Goal: Obtain resource: Obtain resource

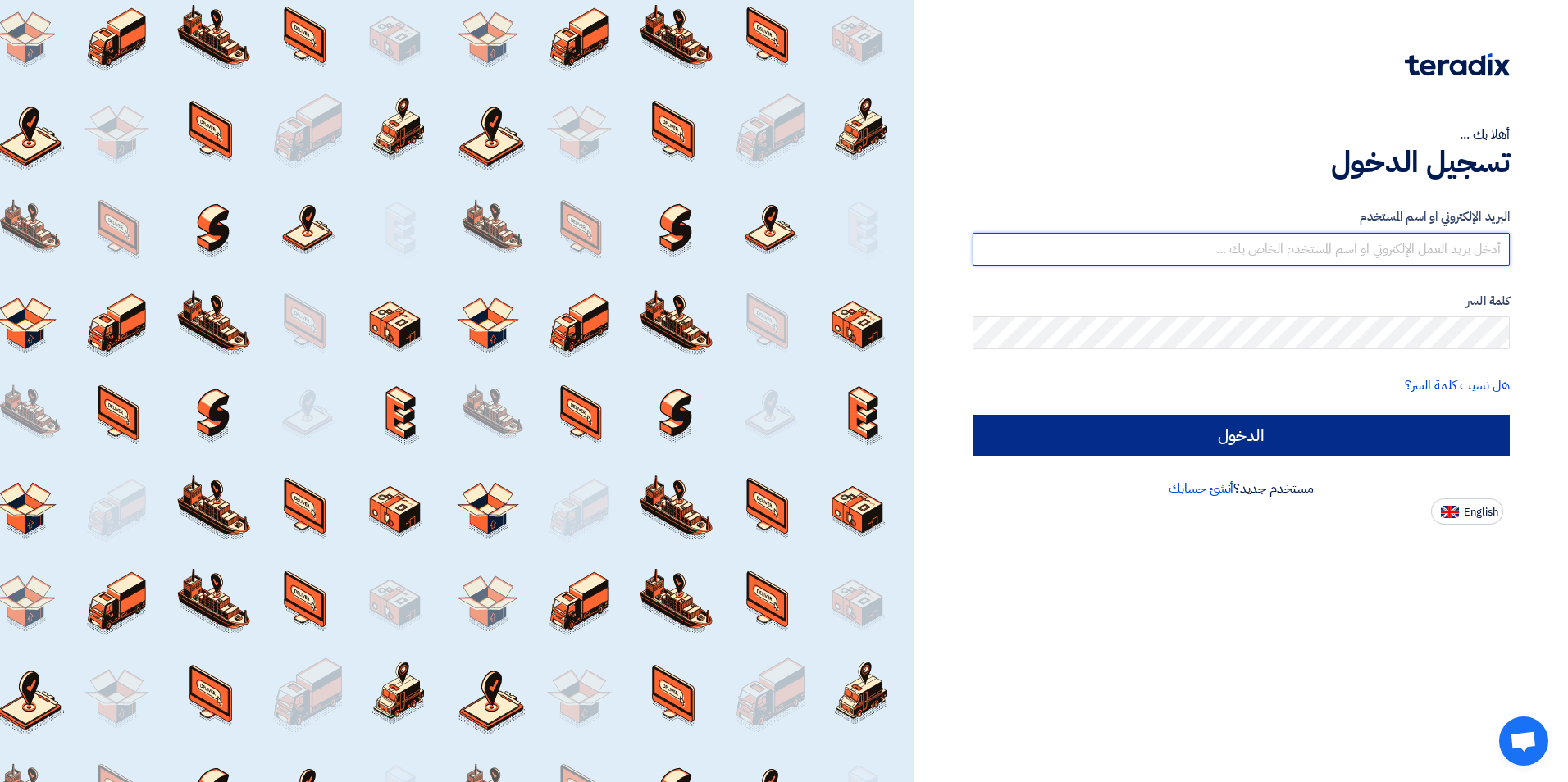
type input "[EMAIL_ADDRESS][DOMAIN_NAME]"
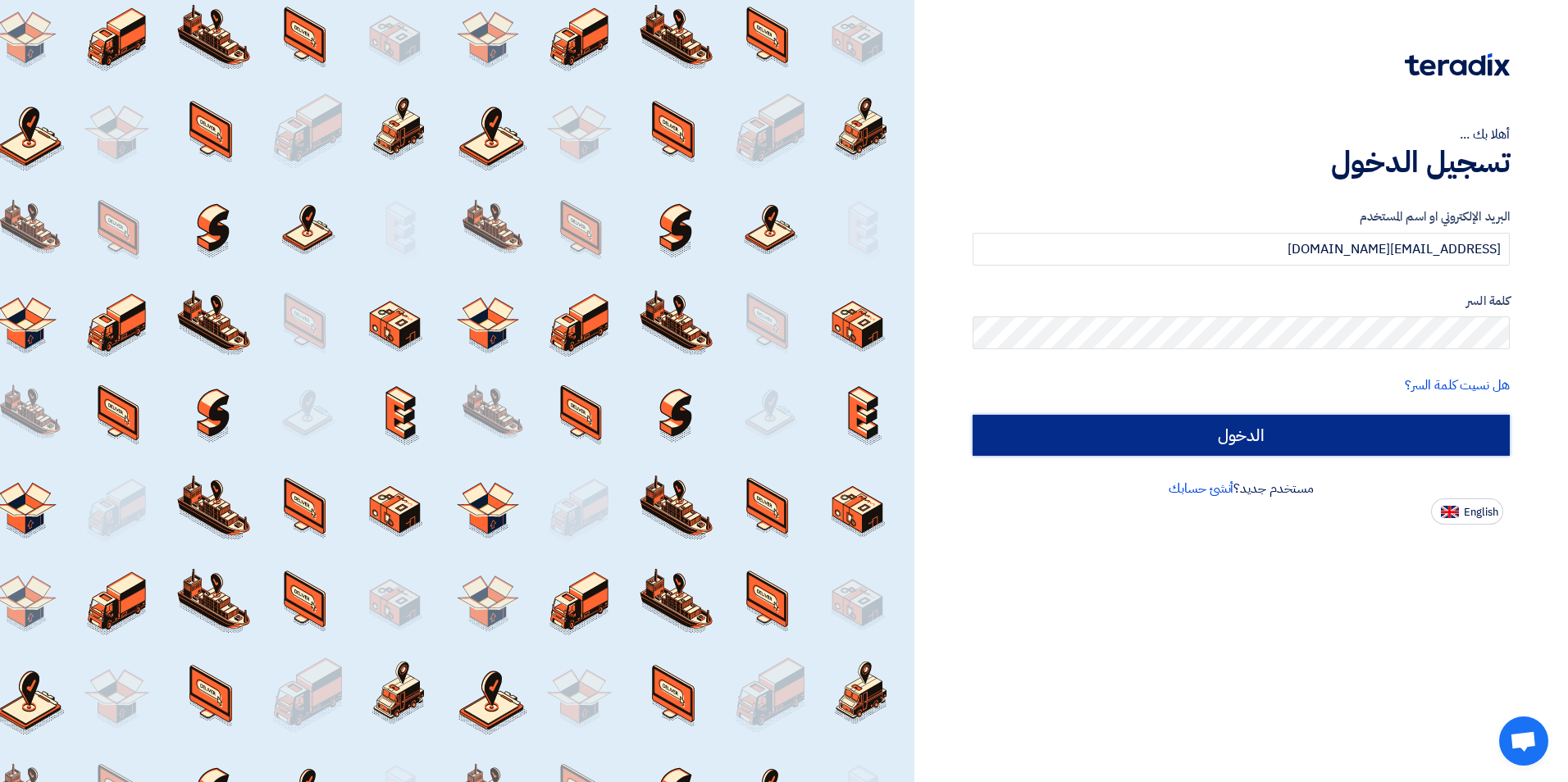
click at [1302, 453] on input "الدخول" at bounding box center [1241, 435] width 537 height 41
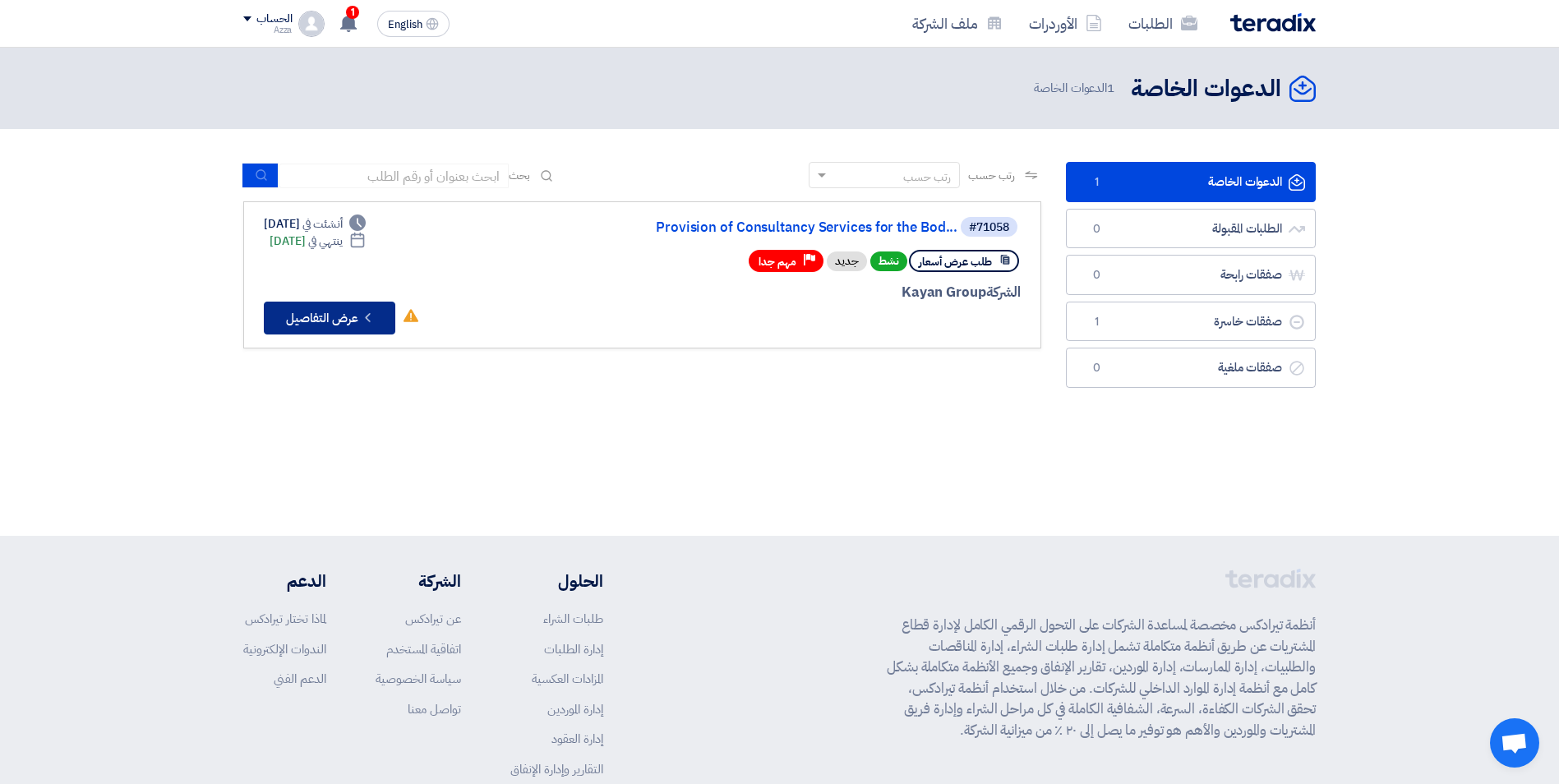
click at [303, 322] on button "Check details عرض التفاصيل" at bounding box center [330, 318] width 132 height 33
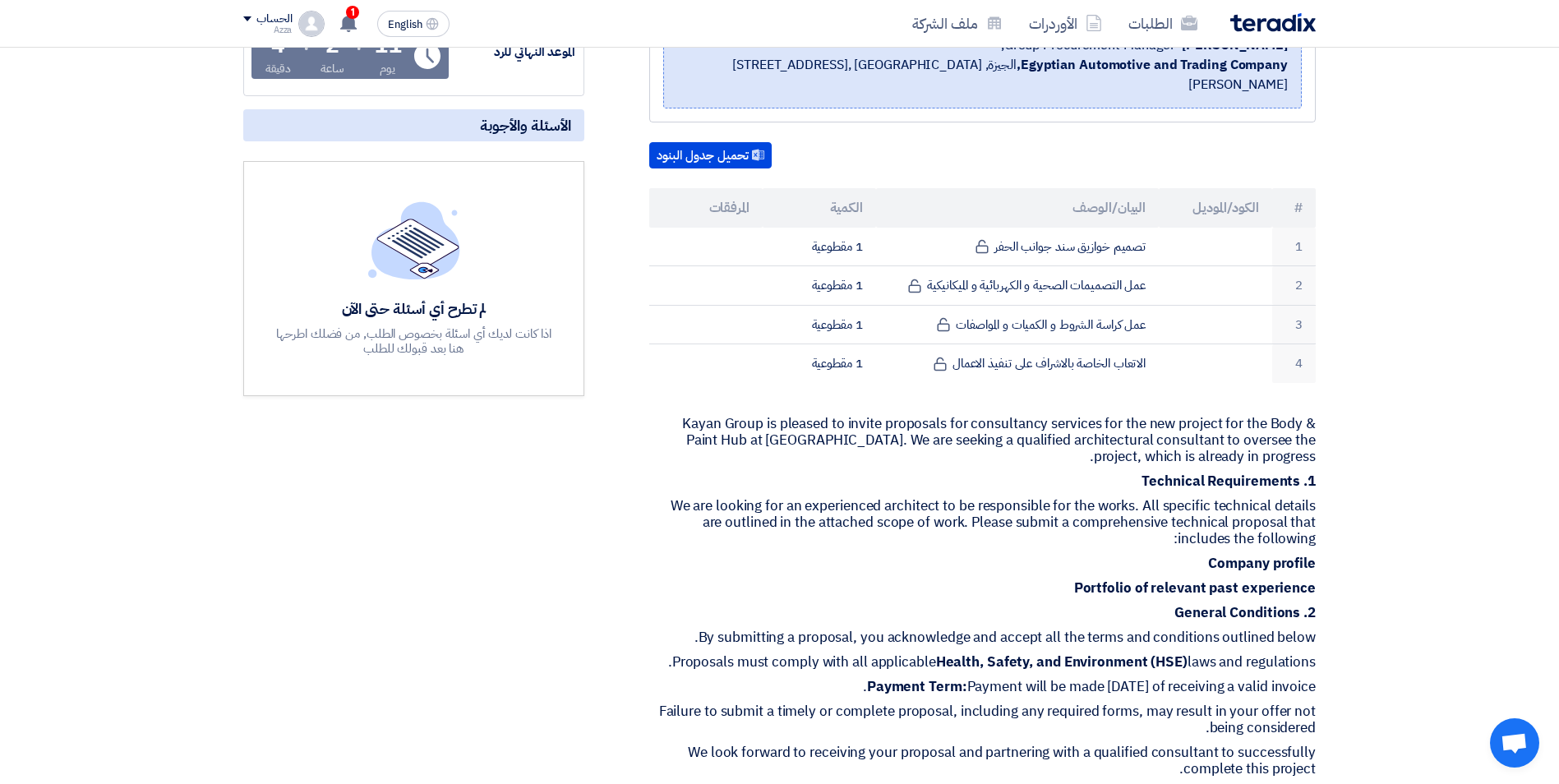
scroll to position [329, 0]
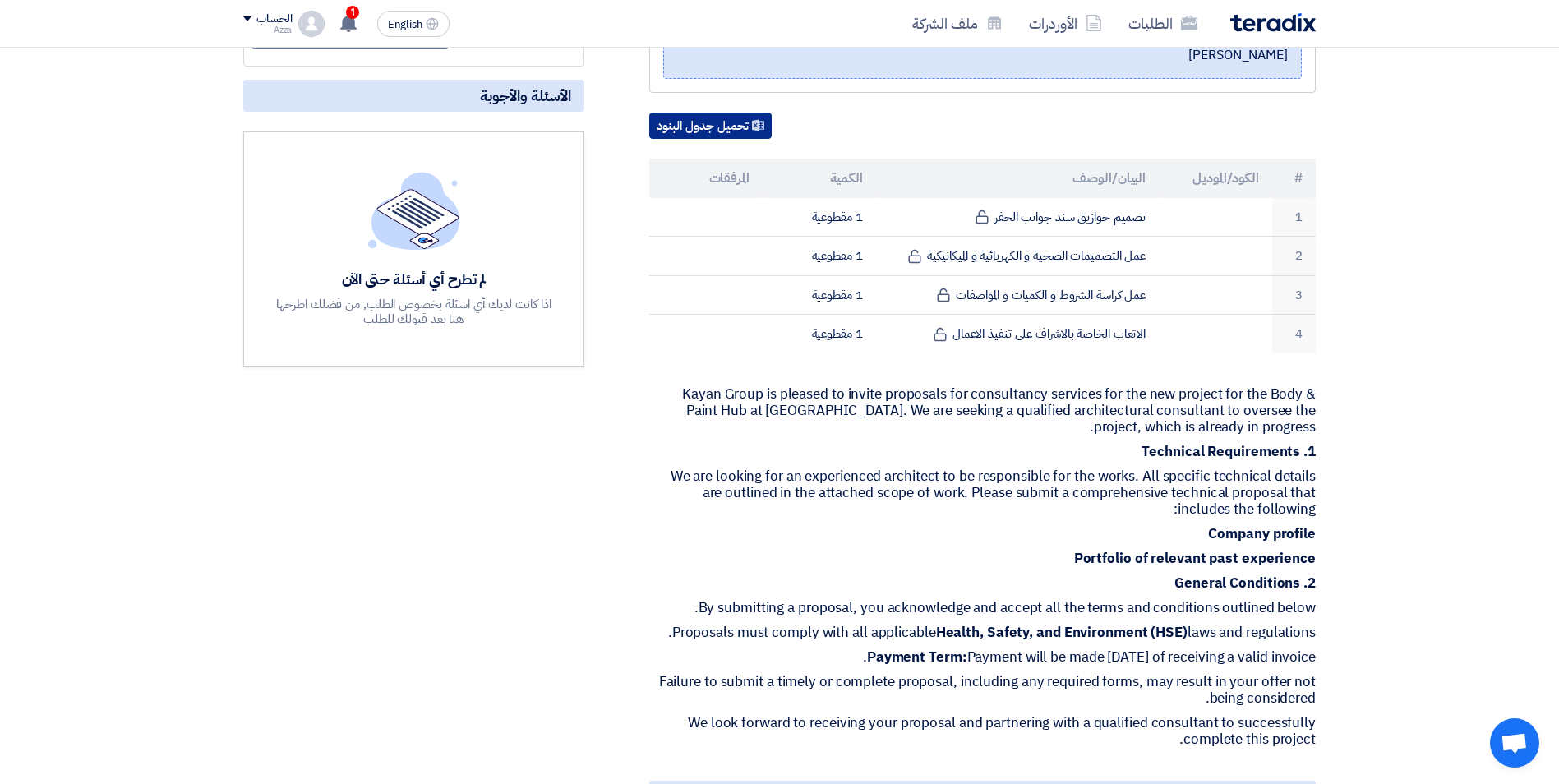
click at [764, 119] on icon at bounding box center [758, 125] width 13 height 13
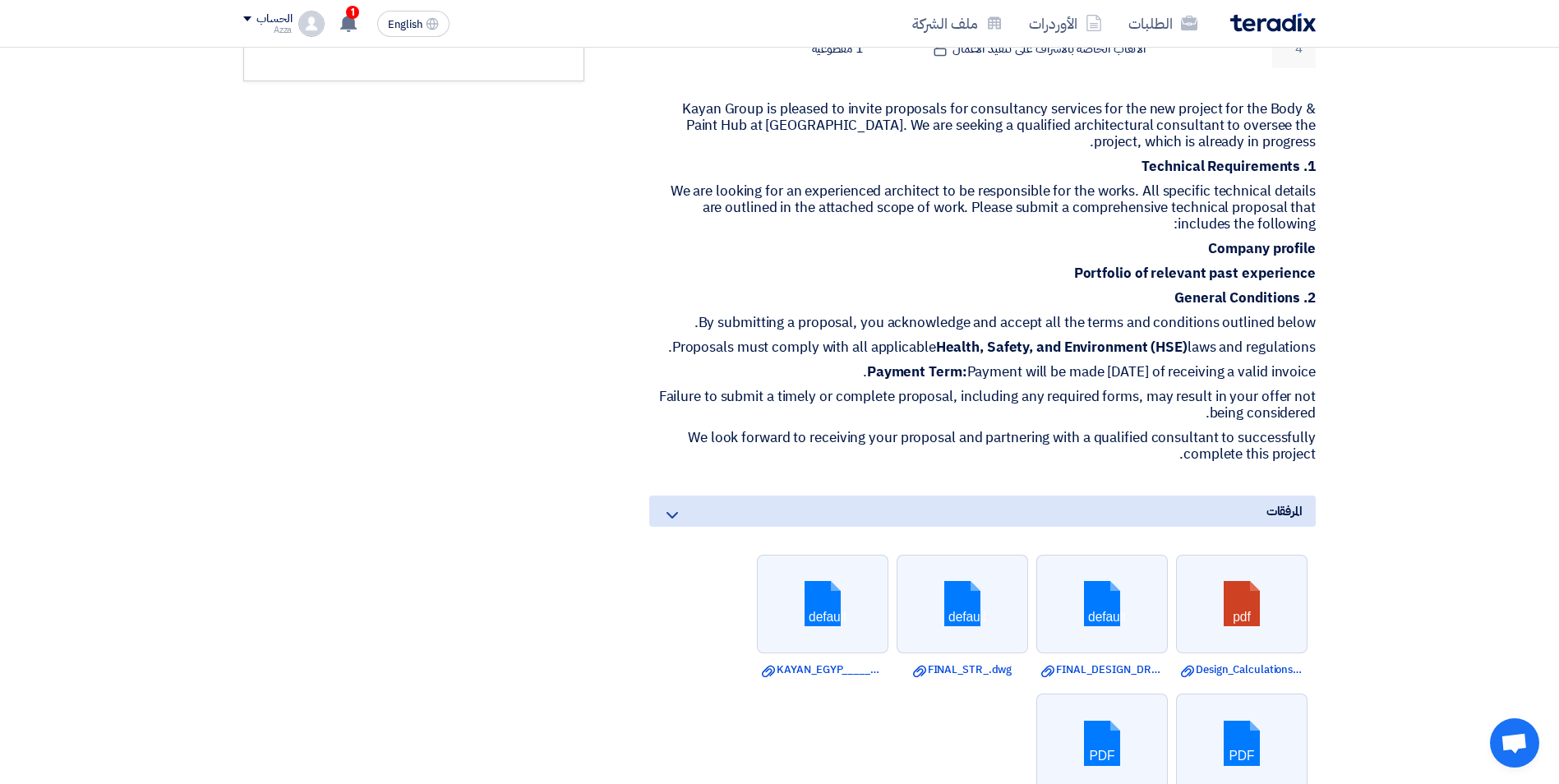
scroll to position [657, 0]
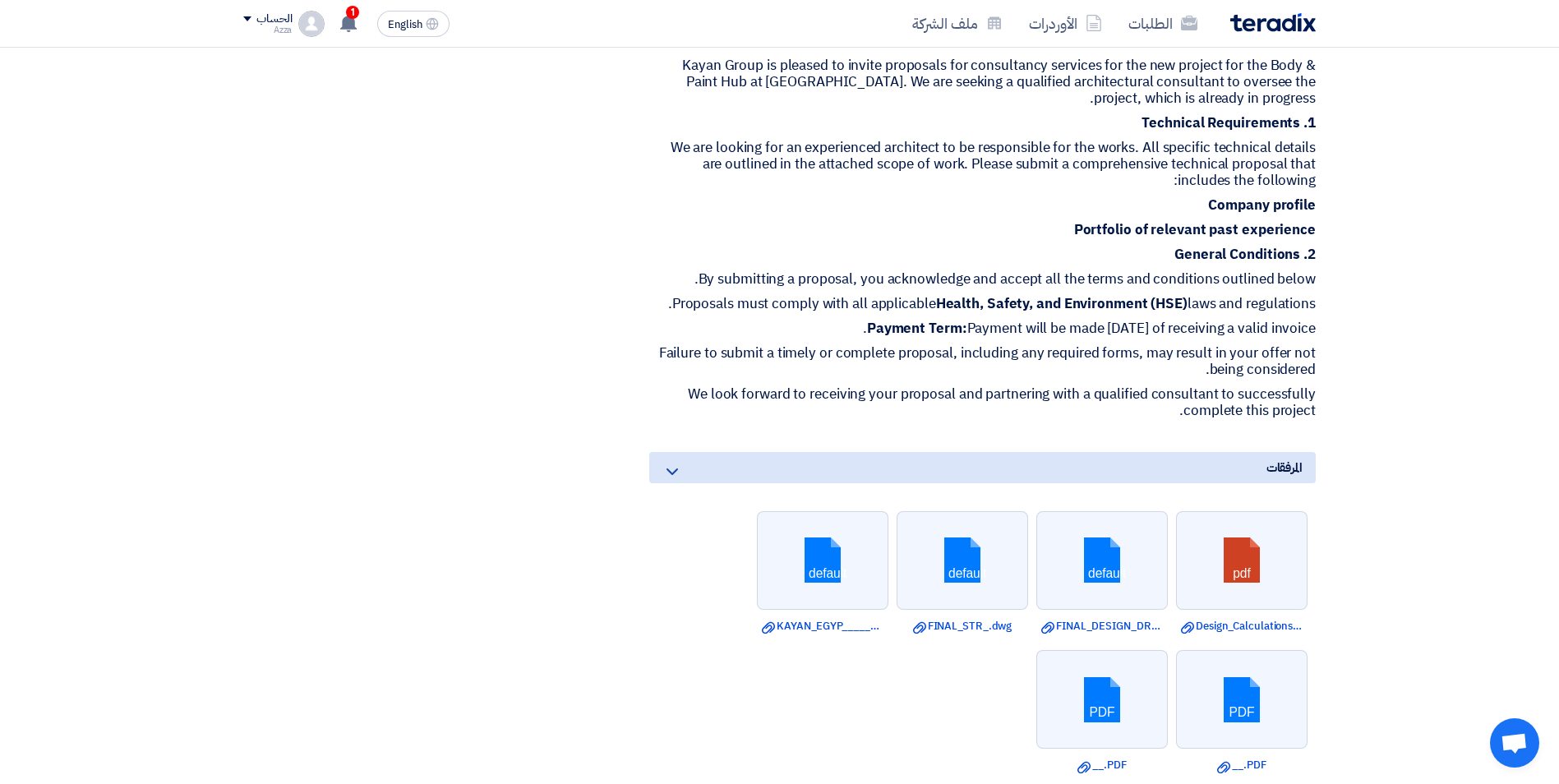
click at [677, 462] on icon at bounding box center [673, 472] width 20 height 20
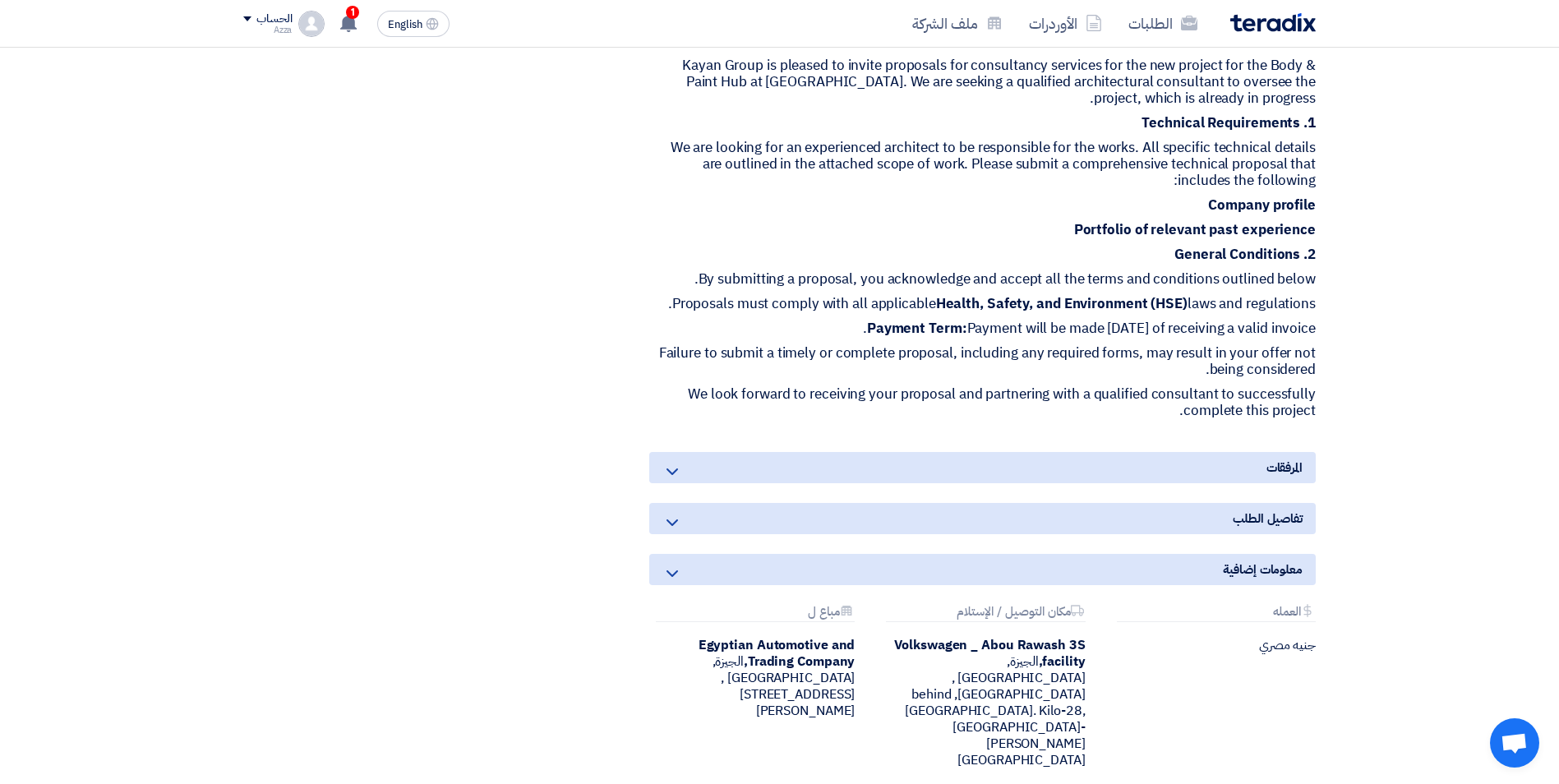
click at [677, 462] on icon at bounding box center [673, 472] width 20 height 20
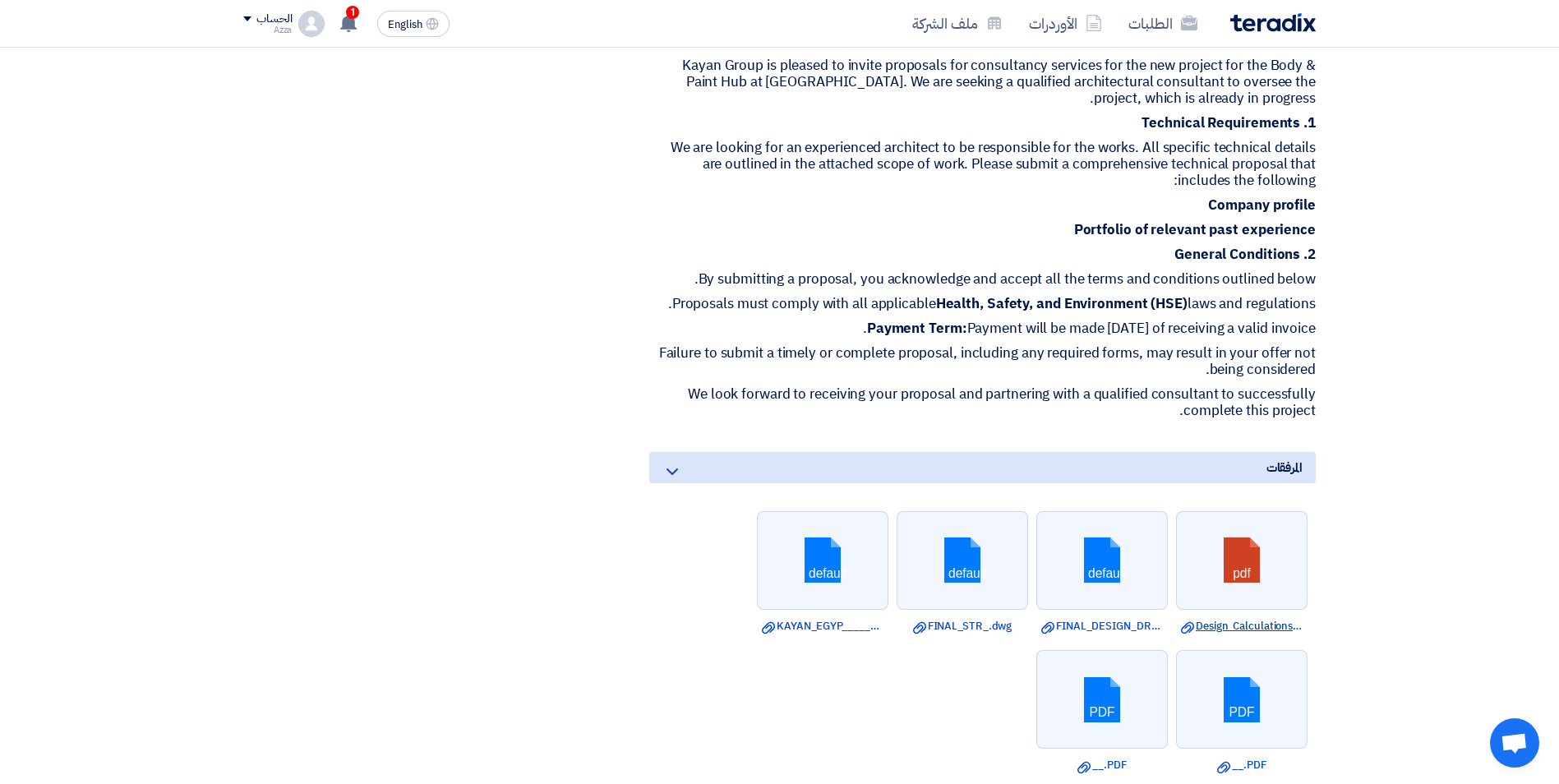
click at [1232, 618] on link "Download file Design_Calculations_____steel_OSCrev.pdf" at bounding box center [1241, 626] width 122 height 17
click at [1118, 618] on link "Download file FINAL_DESIGN_DRAWINGS_OSCREV_.dwg" at bounding box center [1102, 626] width 122 height 17
click at [982, 618] on link "Download file FINAL_STR_.dwg" at bounding box center [962, 626] width 122 height 17
click at [820, 618] on link "Download file KAYAN_EGYP______MODIFAID.dwg" at bounding box center [823, 626] width 122 height 17
click at [1251, 757] on link "Download file __.PDF" at bounding box center [1241, 766] width 122 height 17
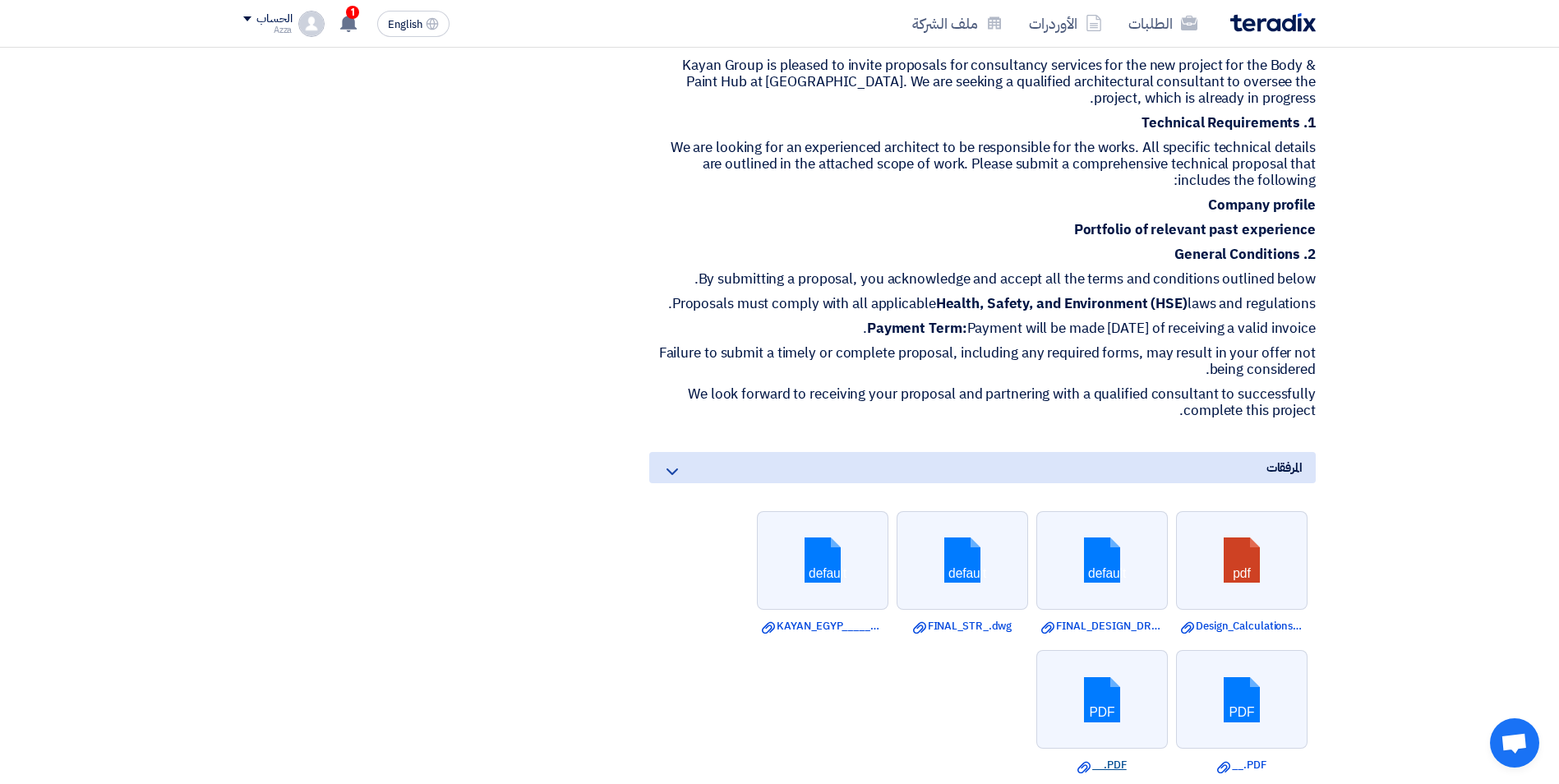
click at [1102, 757] on link "Download file __.PDF" at bounding box center [1102, 766] width 122 height 17
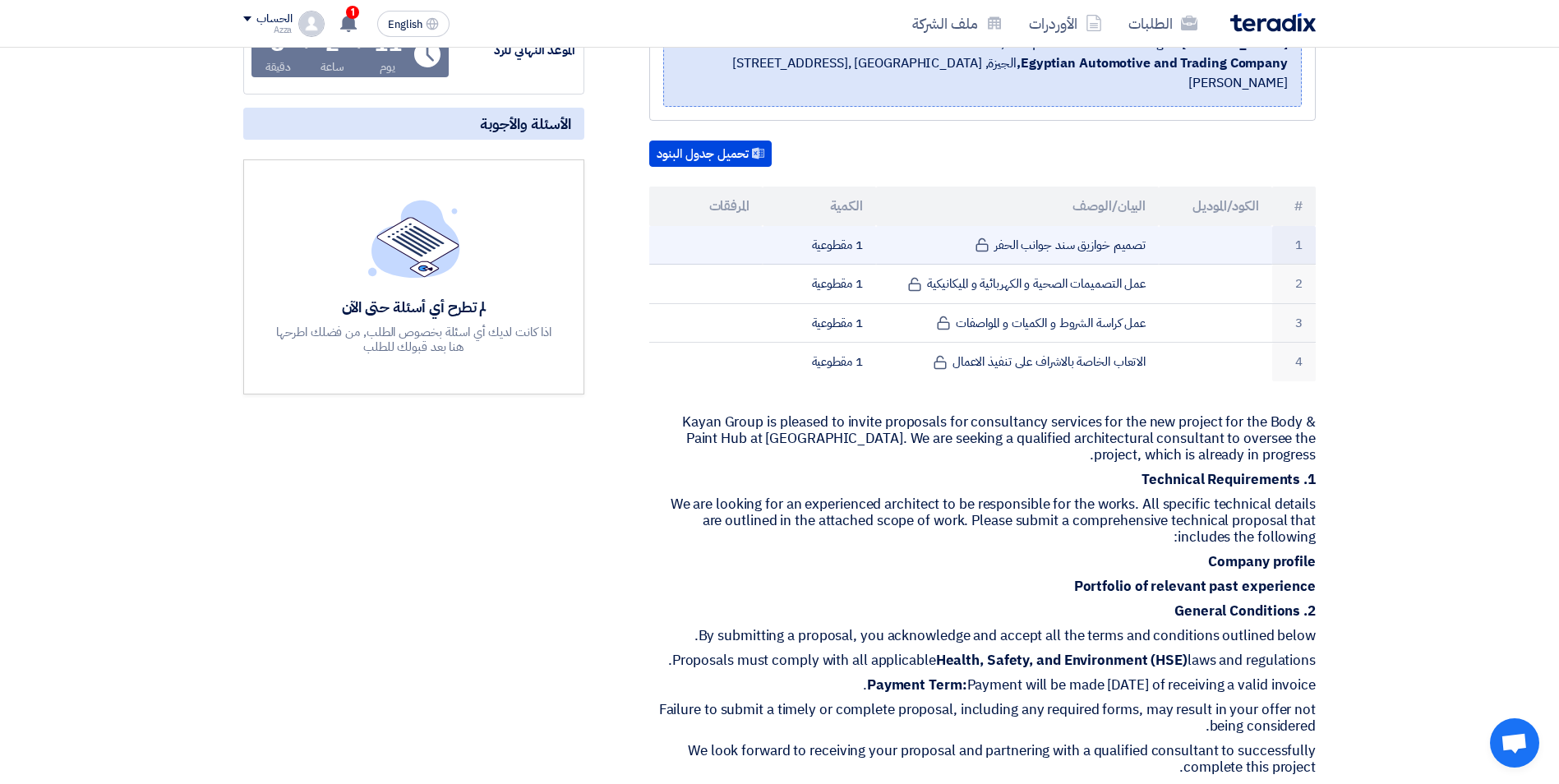
scroll to position [329, 0]
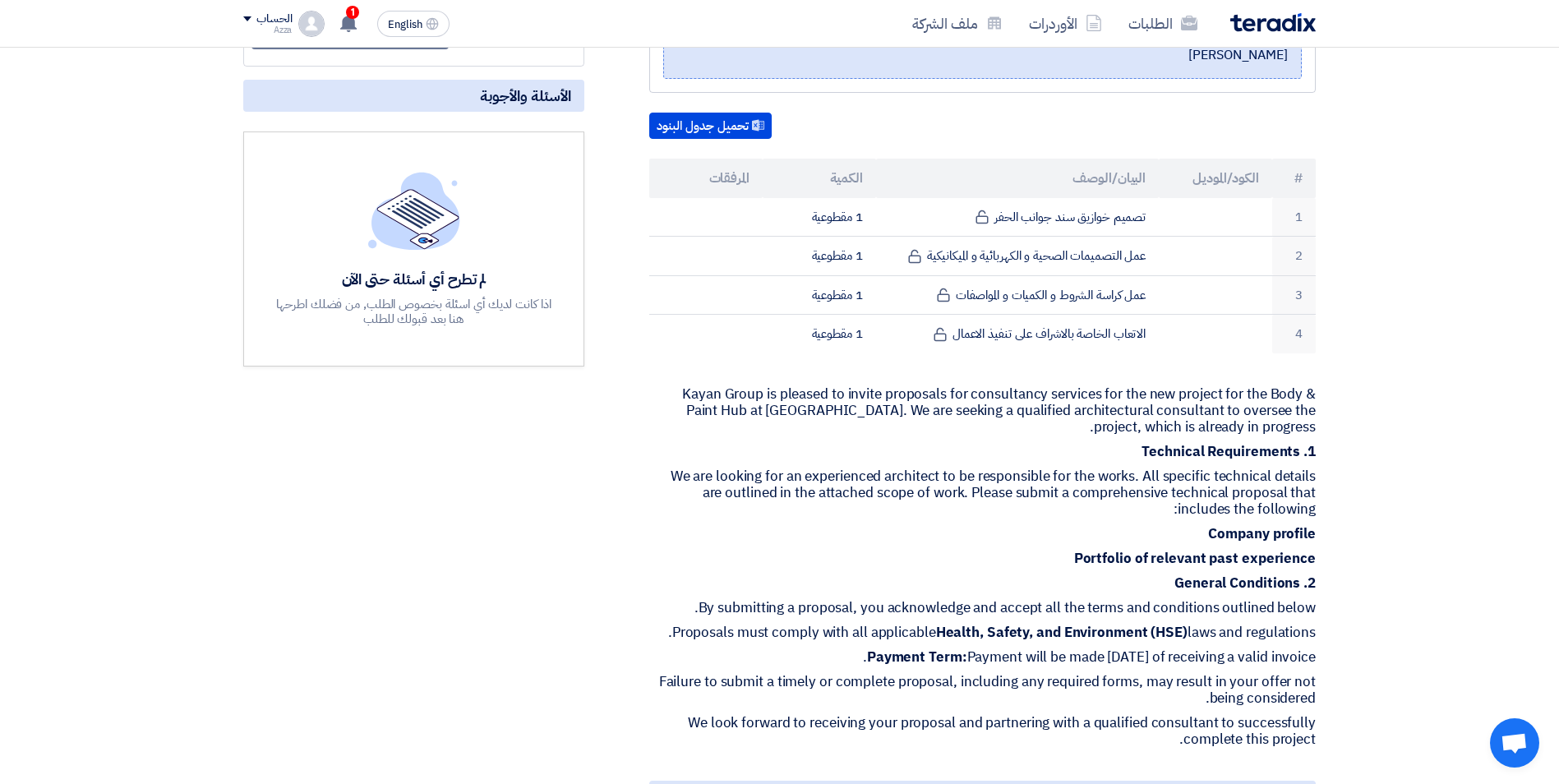
drag, startPoint x: 1524, startPoint y: 106, endPoint x: 1521, endPoint y: 114, distance: 8.5
click at [1524, 106] on section "Provision of Consultancy Services for the Body & Paint Hub at [GEOGRAPHIC_DATA]…" at bounding box center [779, 698] width 1559 height 1619
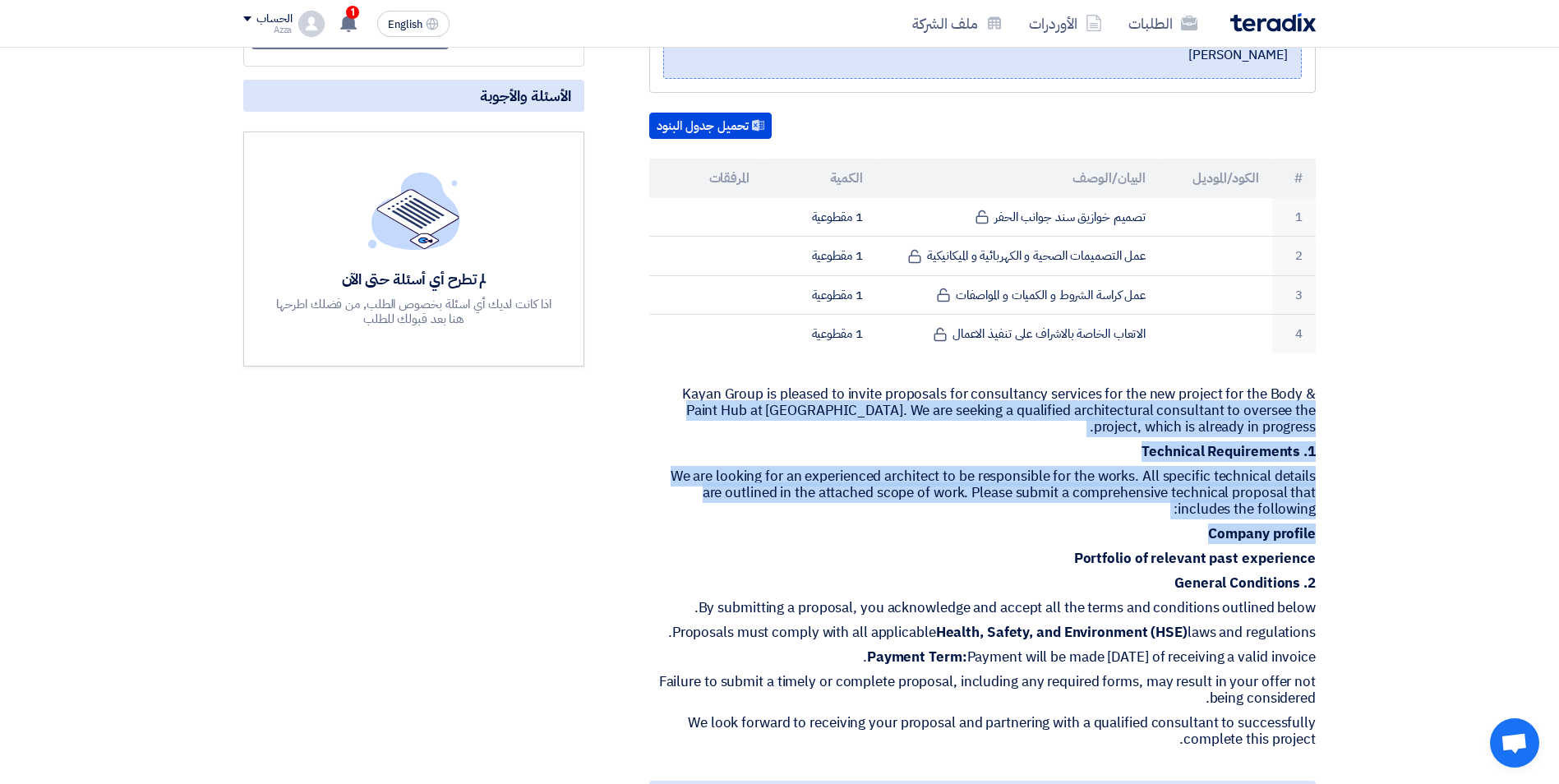
drag, startPoint x: 678, startPoint y: 364, endPoint x: 768, endPoint y: 505, distance: 167.3
click at [768, 505] on div "Provision of Consultancy Services for the Body & Paint Hub at [GEOGRAPHIC_DATA]…" at bounding box center [963, 674] width 731 height 1507
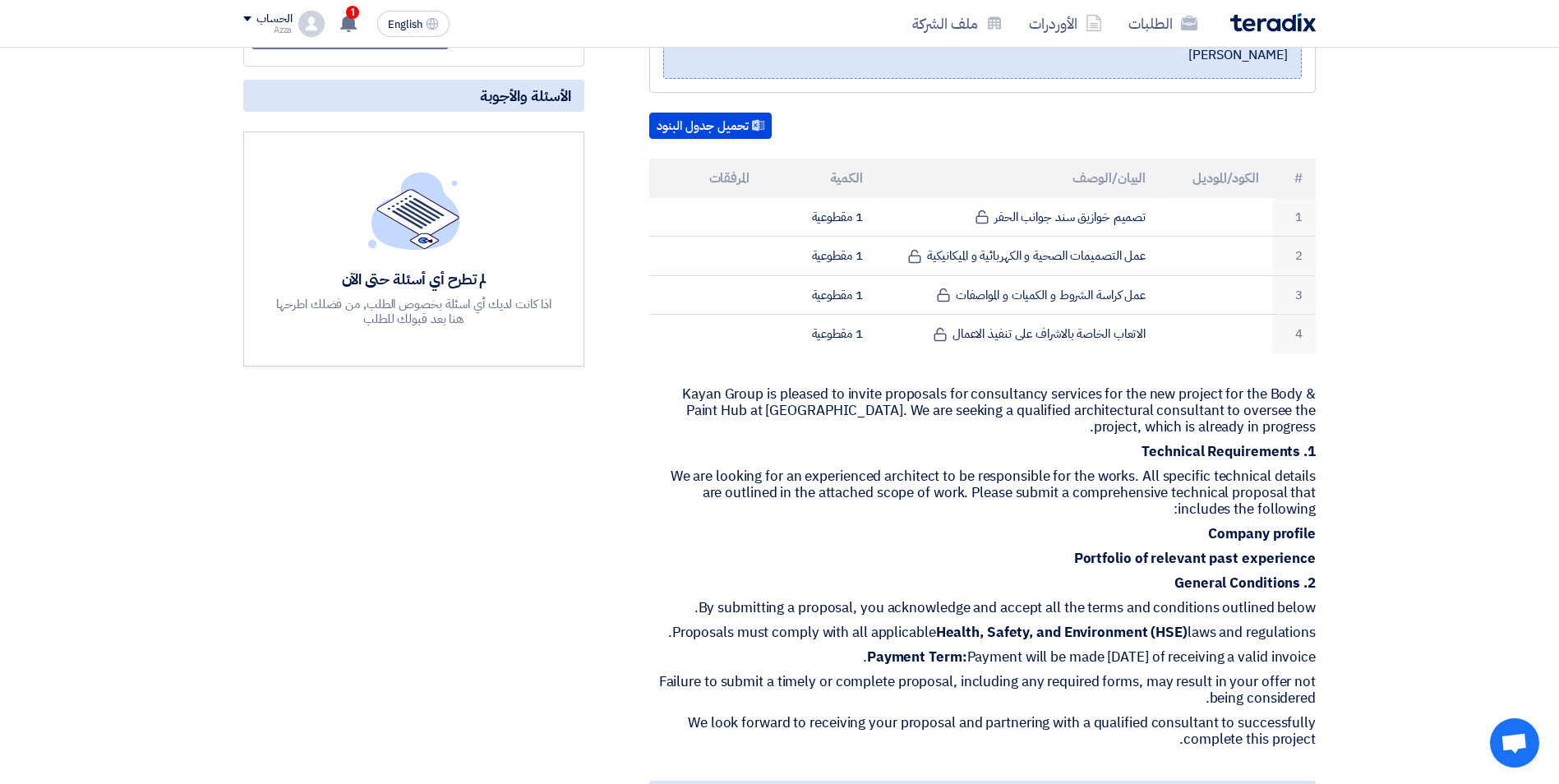
click at [1355, 355] on section "Provision of Consultancy Services for the Body & Paint Hub at [GEOGRAPHIC_DATA]…" at bounding box center [779, 698] width 1559 height 1619
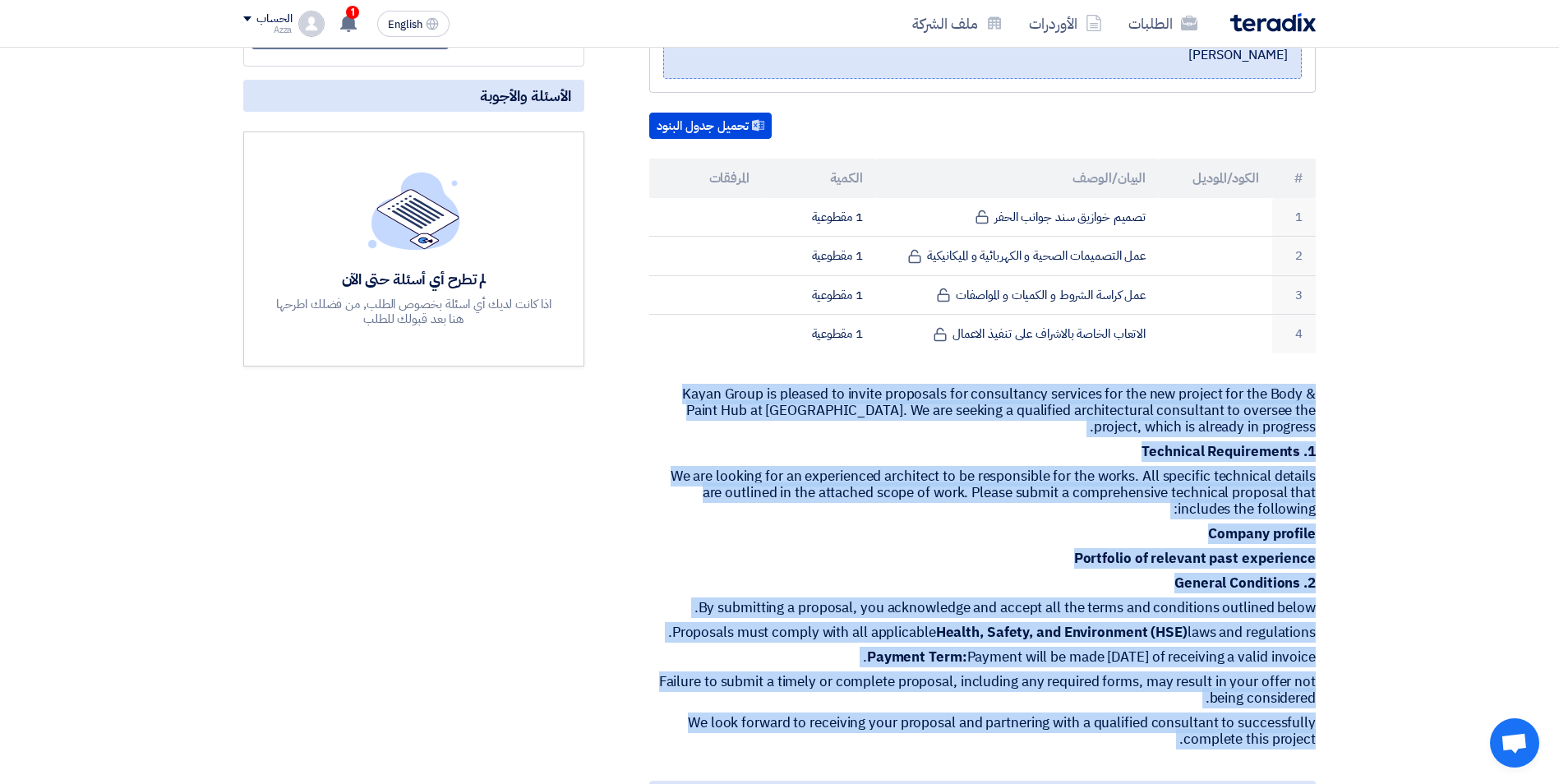
drag, startPoint x: 1333, startPoint y: 346, endPoint x: 1323, endPoint y: 733, distance: 387.1
click at [1323, 733] on section "Provision of Consultancy Services for the Body & Paint Hub at [GEOGRAPHIC_DATA]…" at bounding box center [779, 698] width 1559 height 1619
copy div "Kayan Group is pleased to invite proposals for consultancy services for the new…"
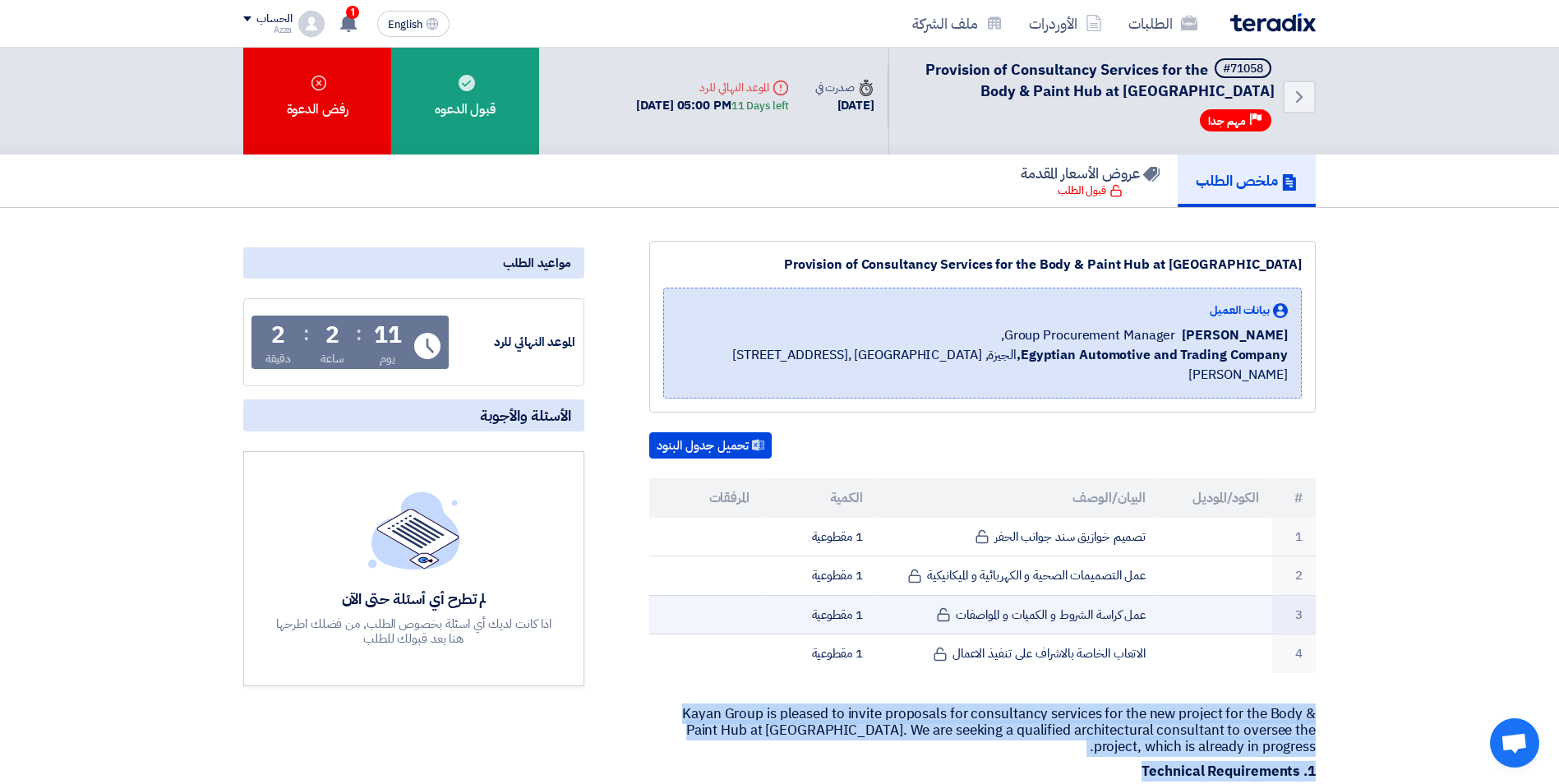
scroll to position [0, 0]
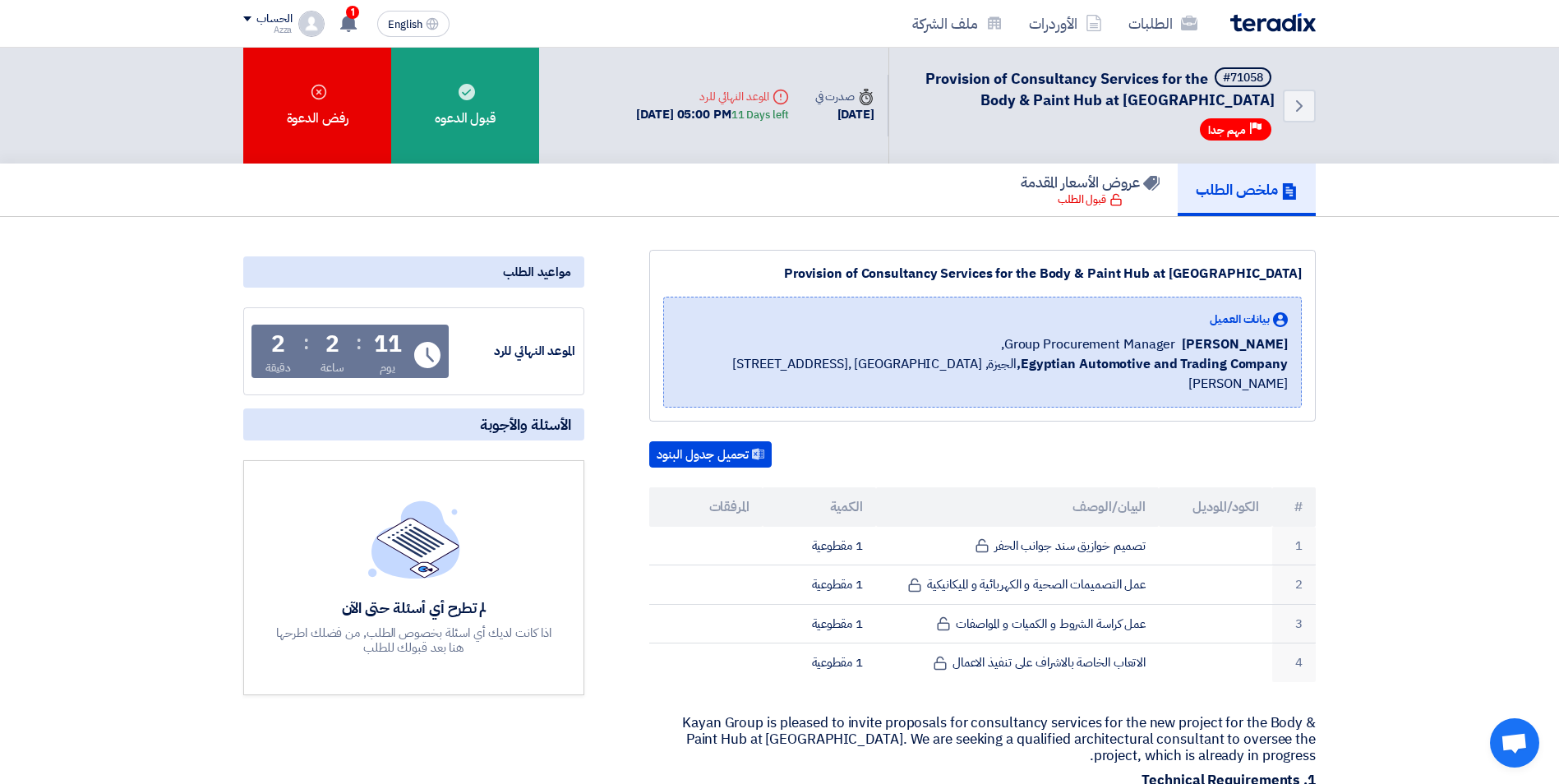
click at [953, 274] on div "Provision of Consultancy Services for the Body & Paint Hub at [GEOGRAPHIC_DATA]" at bounding box center [983, 274] width 639 height 20
drag, startPoint x: 826, startPoint y: 268, endPoint x: 1306, endPoint y: 263, distance: 480.0
click at [1306, 263] on div "Provision of Consultancy Services for the Body & Paint Hub at [GEOGRAPHIC_DATA]…" at bounding box center [982, 335] width 667 height 172
copy div "Provision of Consultancy Services for the Body & Paint Hub at [GEOGRAPHIC_DATA]"
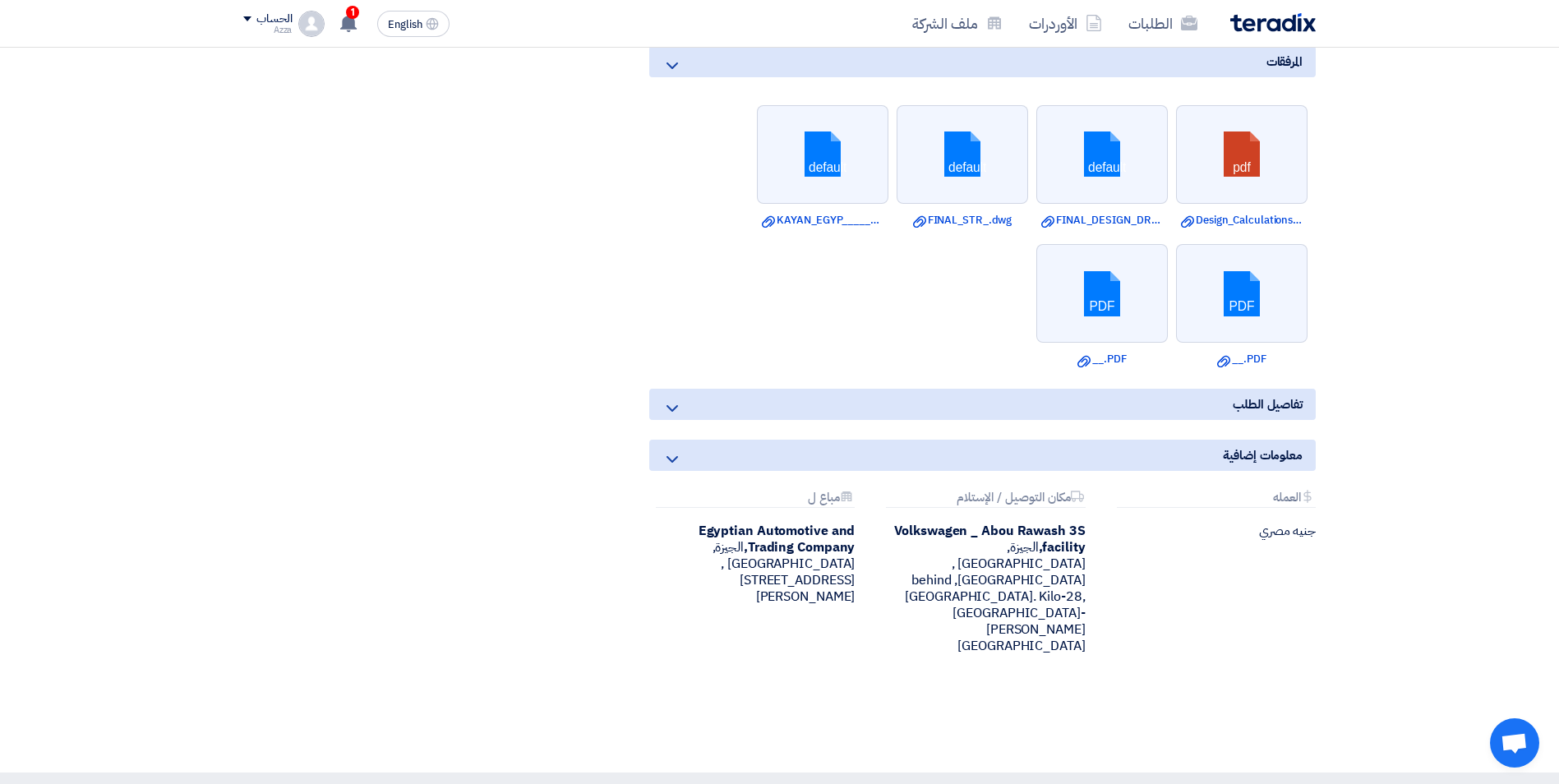
scroll to position [1068, 0]
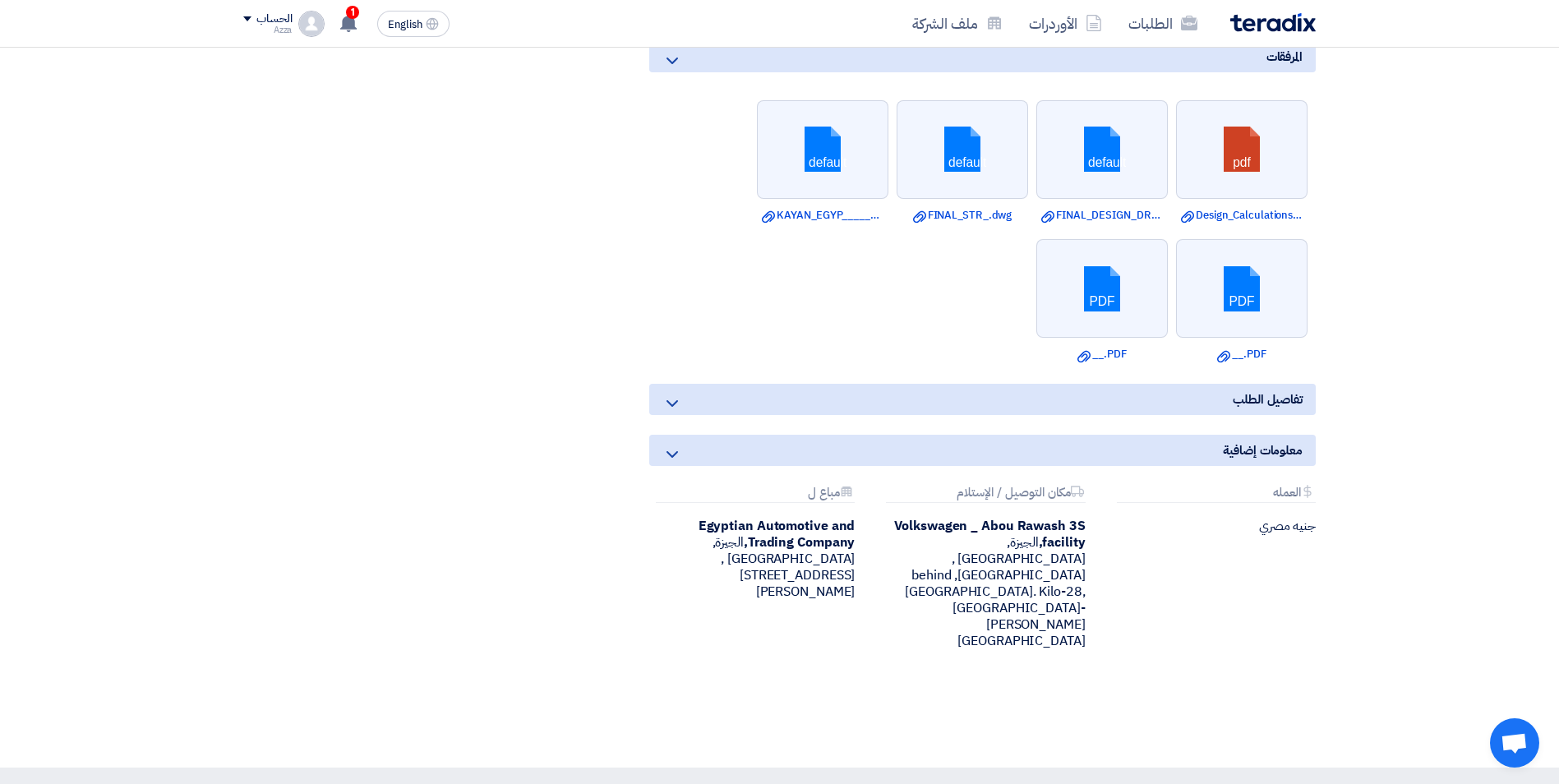
click at [672, 393] on icon at bounding box center [673, 403] width 20 height 20
click at [667, 393] on icon at bounding box center [673, 403] width 20 height 20
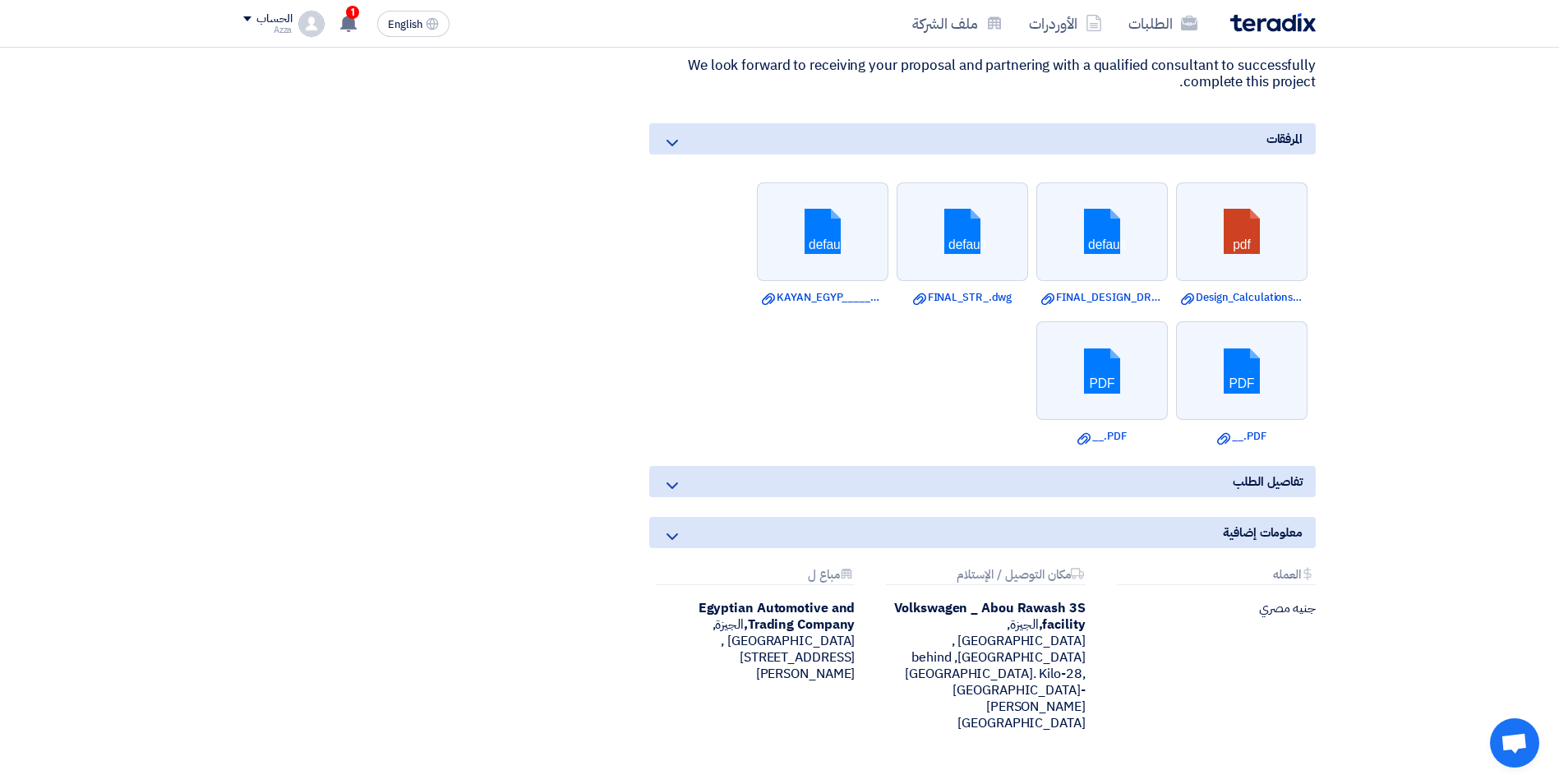
click at [677, 475] on icon at bounding box center [673, 485] width 20 height 20
click at [346, 29] on icon at bounding box center [349, 23] width 18 height 18
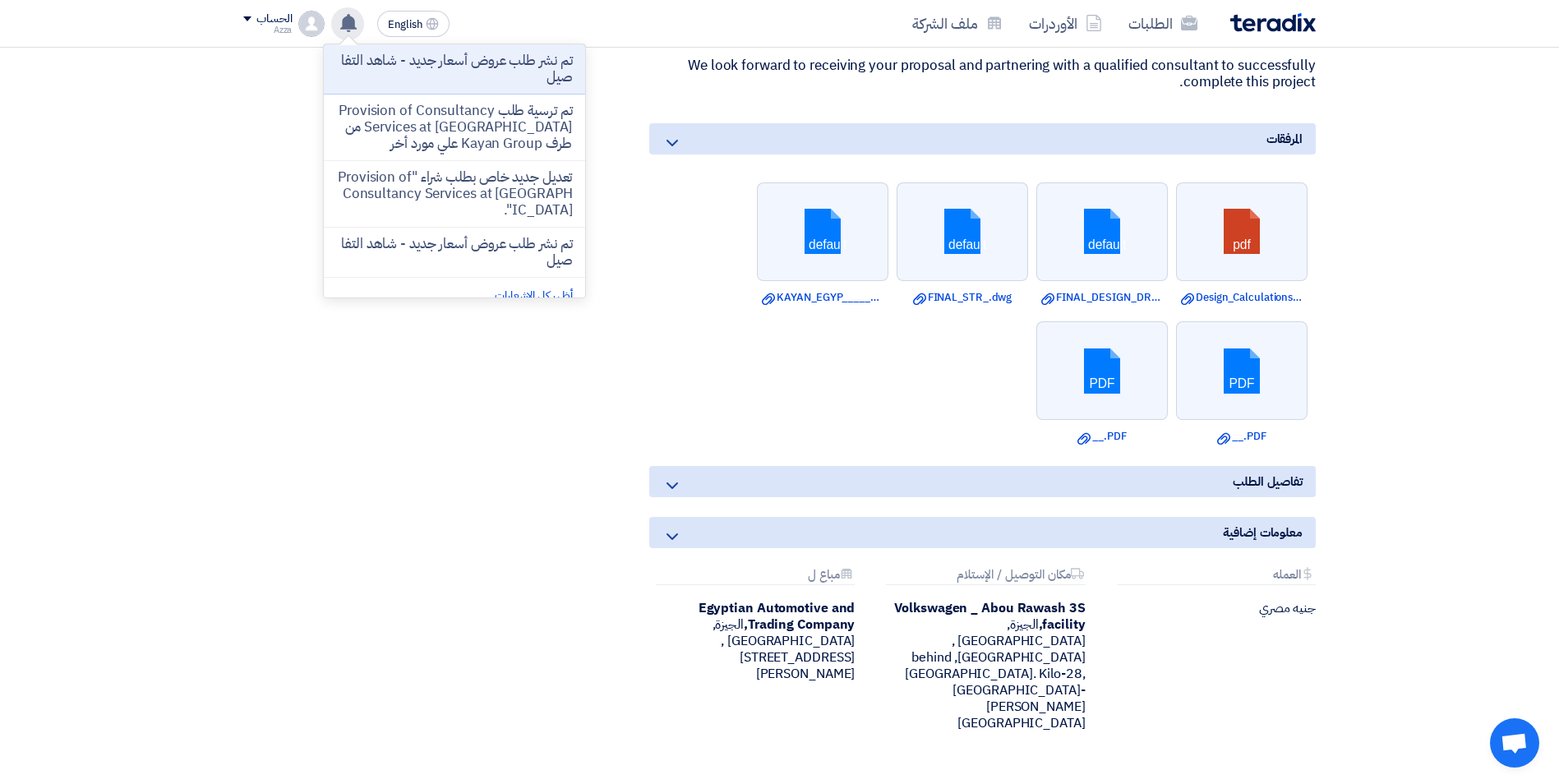
click at [346, 29] on icon at bounding box center [349, 23] width 18 height 18
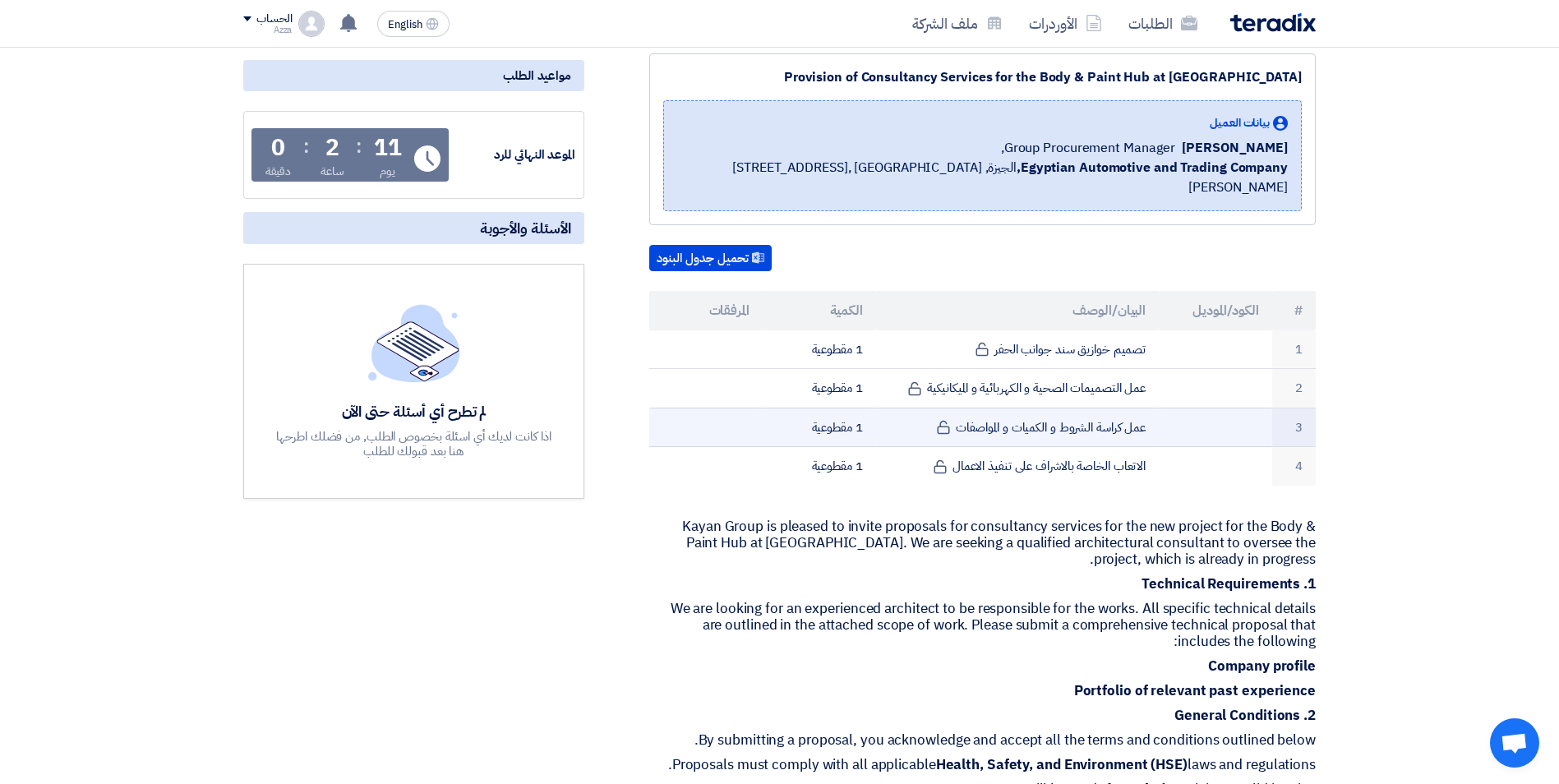
scroll to position [82, 0]
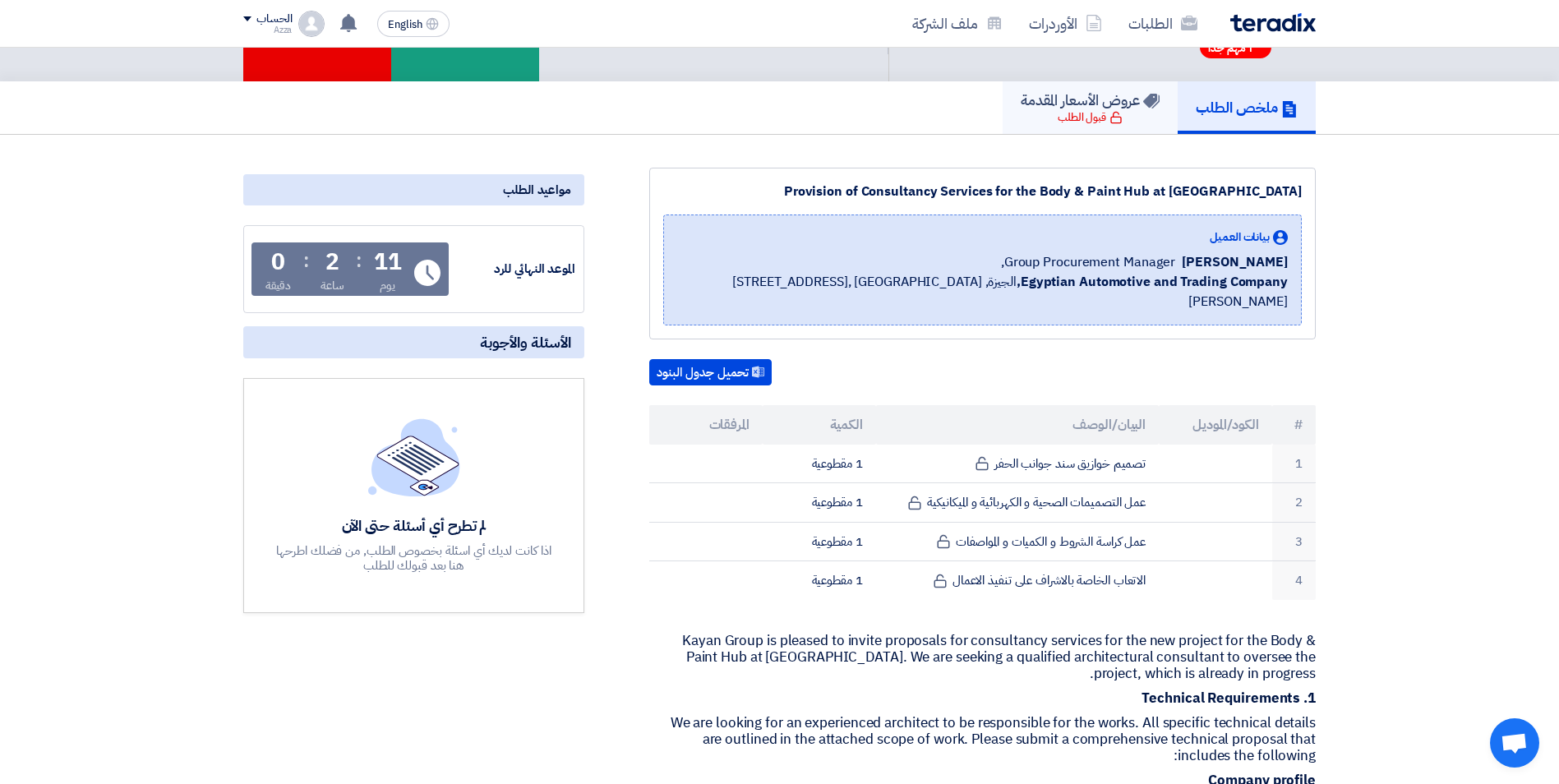
click at [1089, 109] on h5 "عروض الأسعار المقدمة" at bounding box center [1090, 100] width 139 height 19
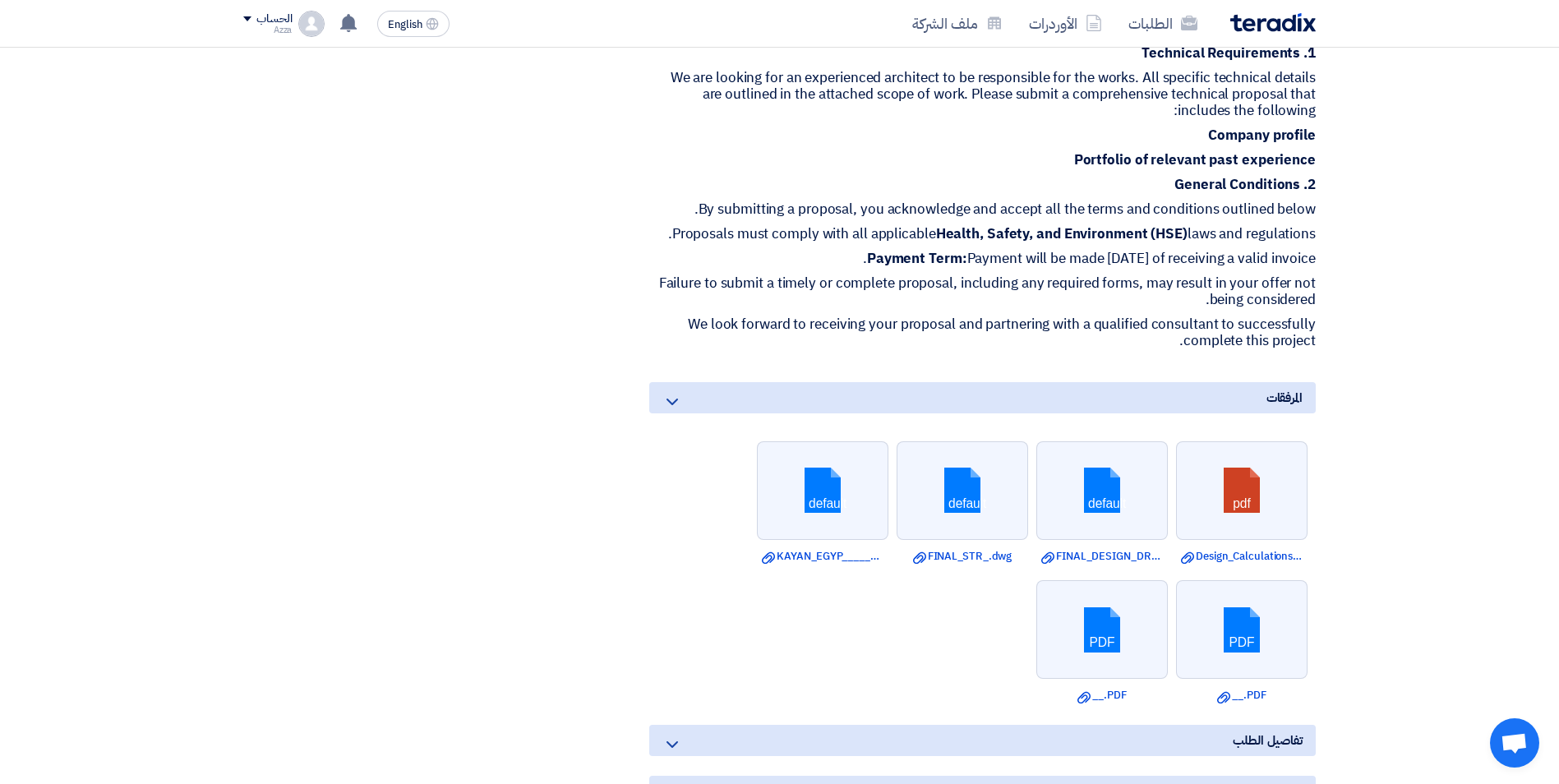
scroll to position [822, 0]
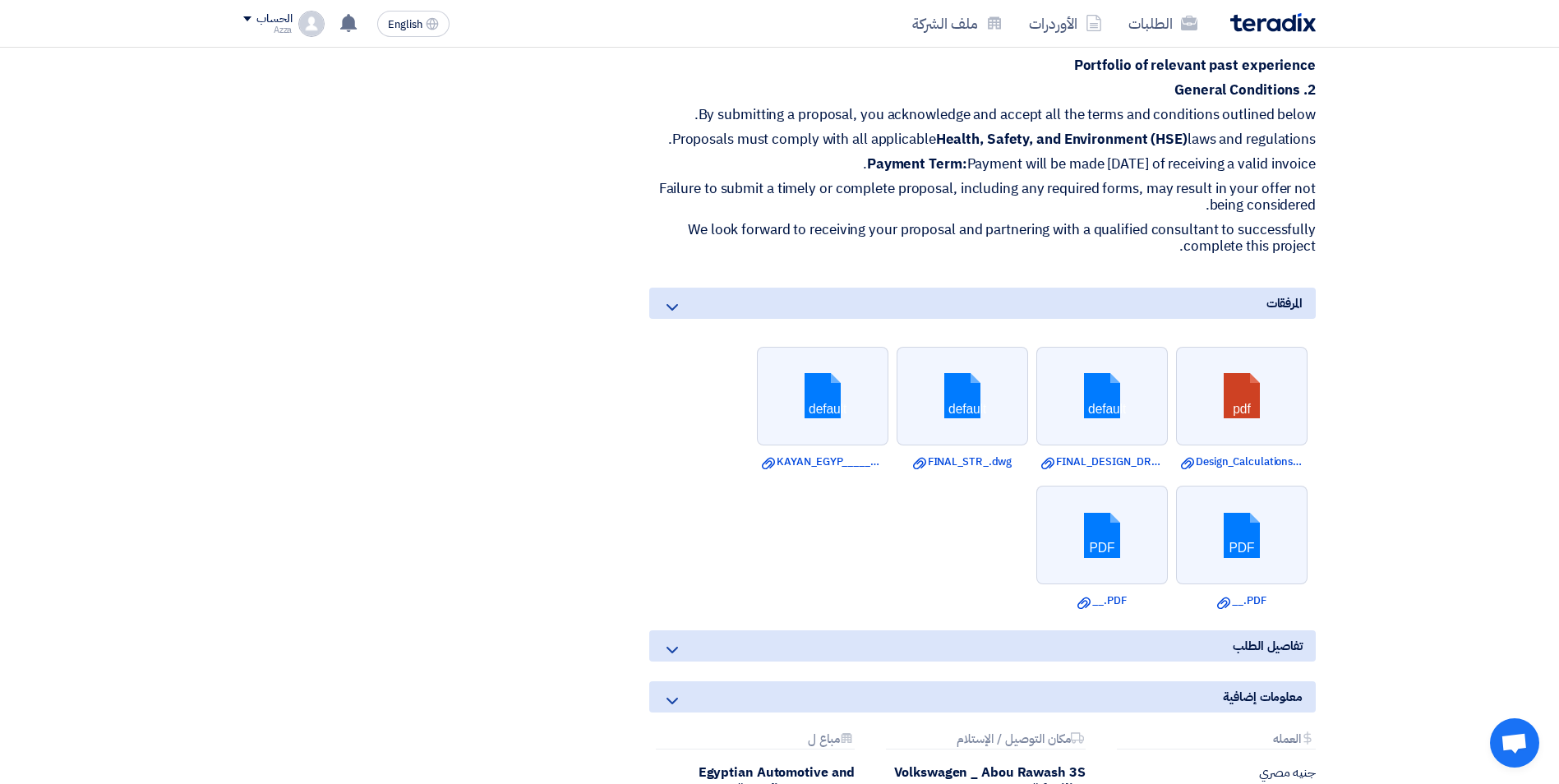
click at [668, 298] on icon at bounding box center [673, 308] width 20 height 20
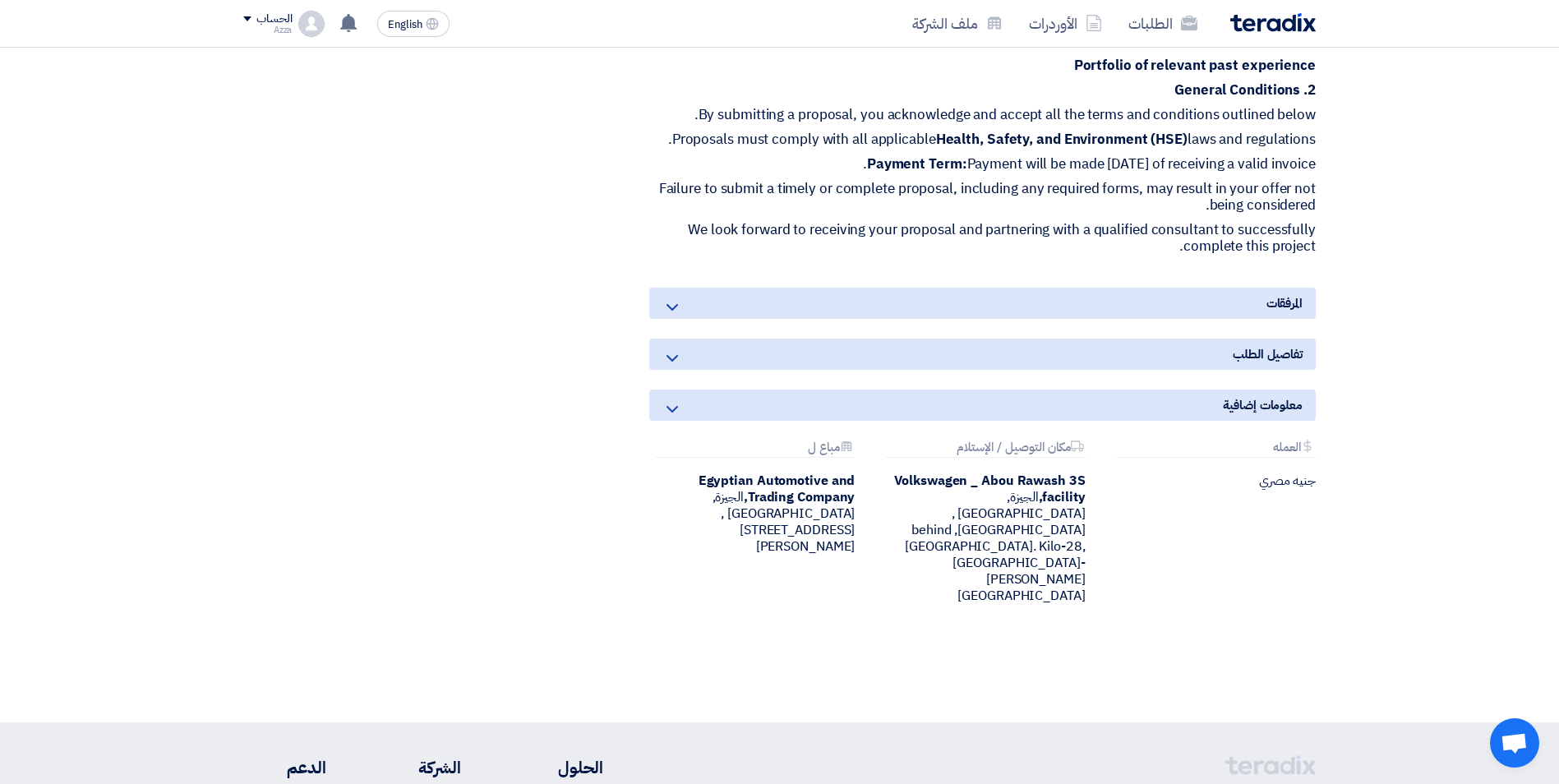
click at [668, 298] on icon at bounding box center [673, 308] width 20 height 20
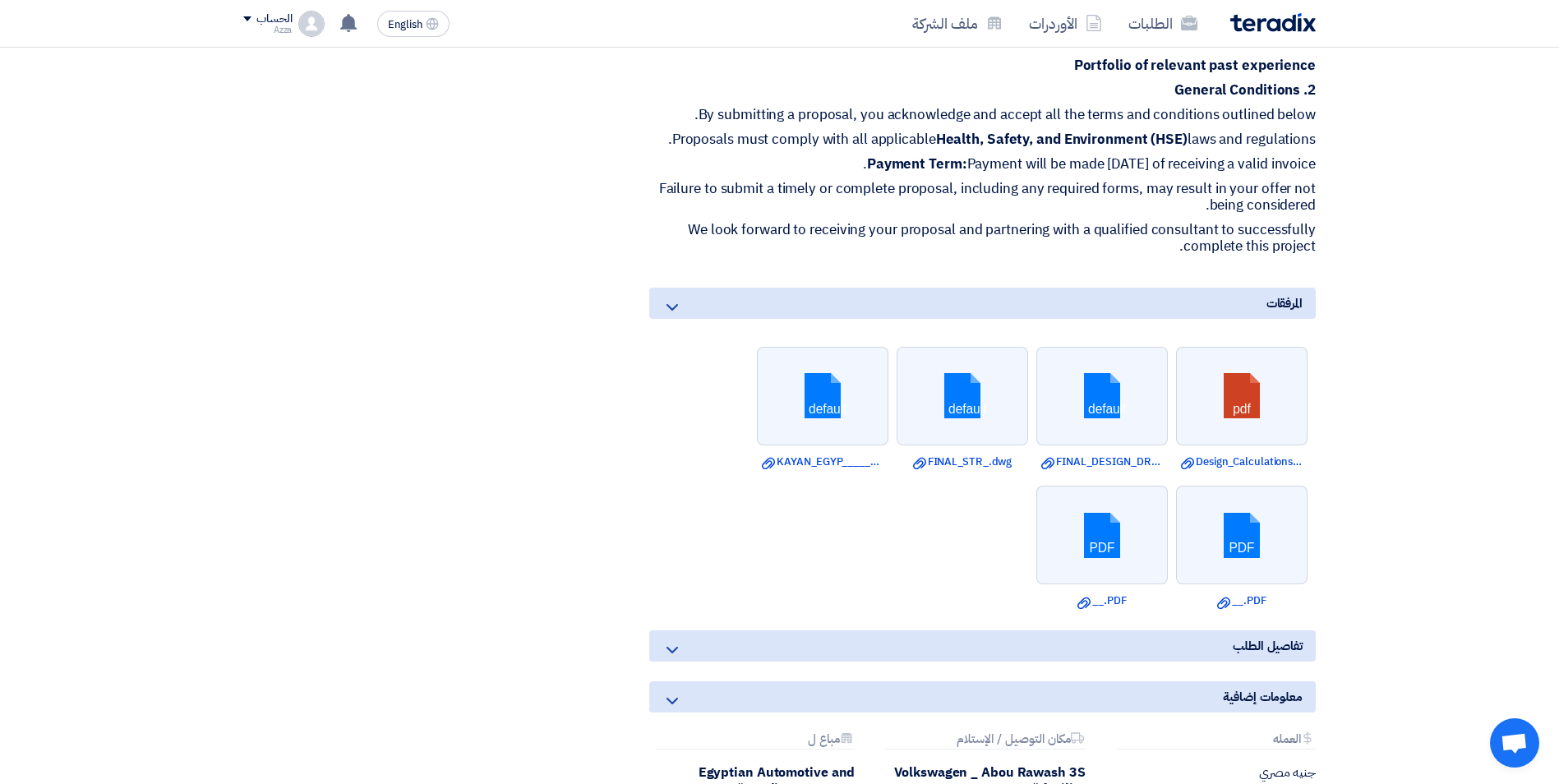
click at [672, 640] on icon at bounding box center [673, 650] width 20 height 20
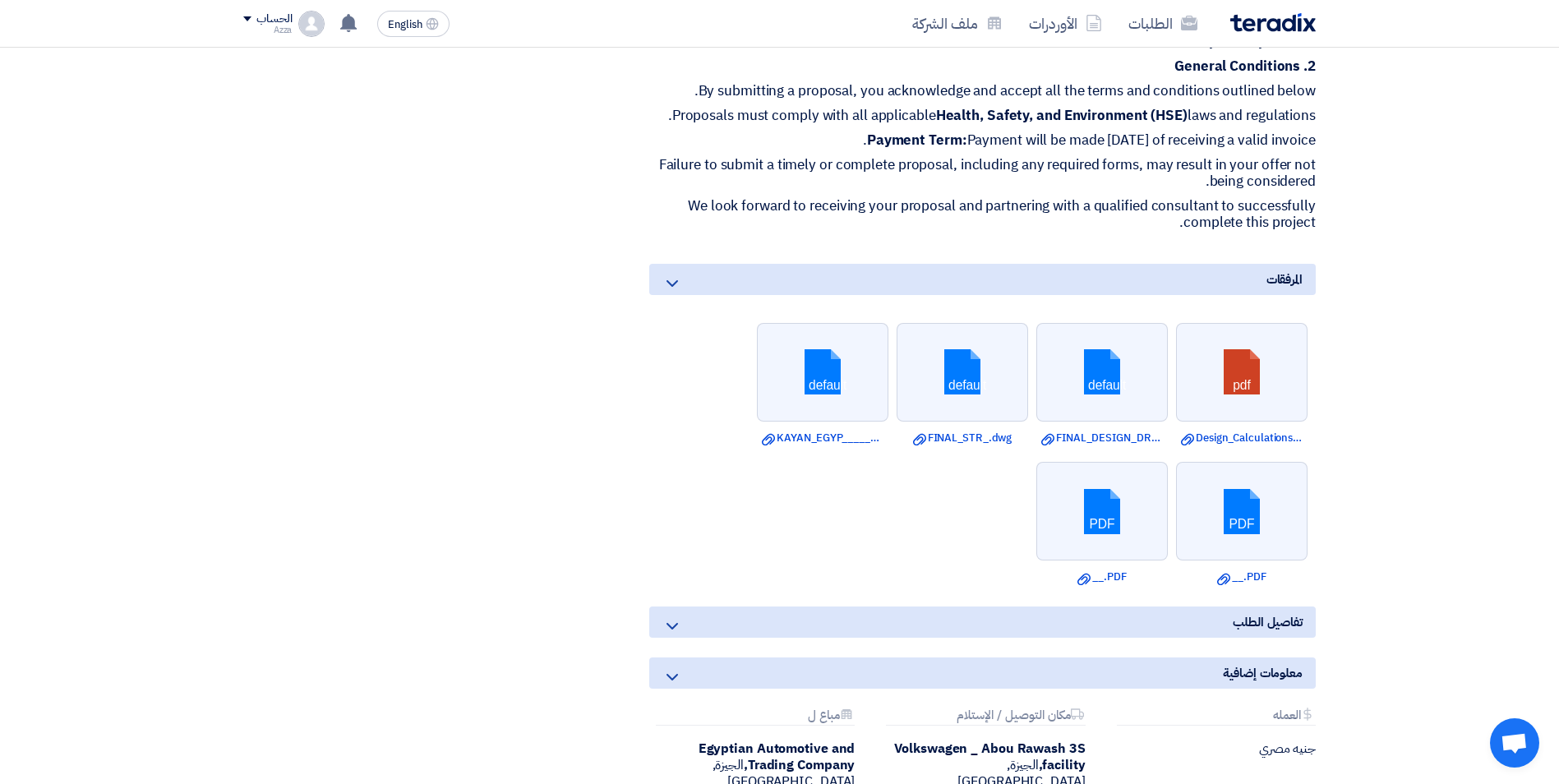
scroll to position [1068, 0]
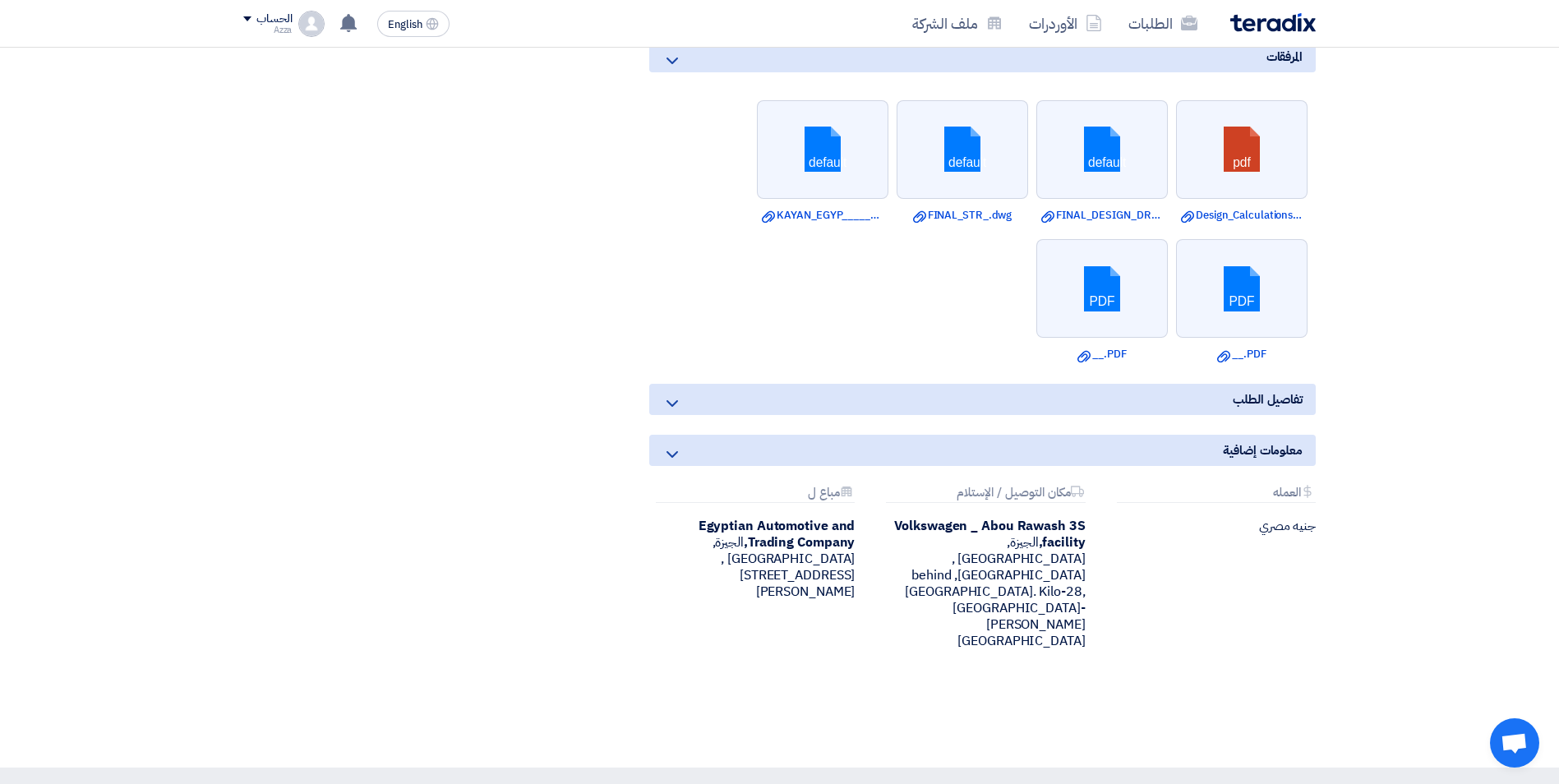
click at [676, 444] on icon at bounding box center [673, 454] width 20 height 20
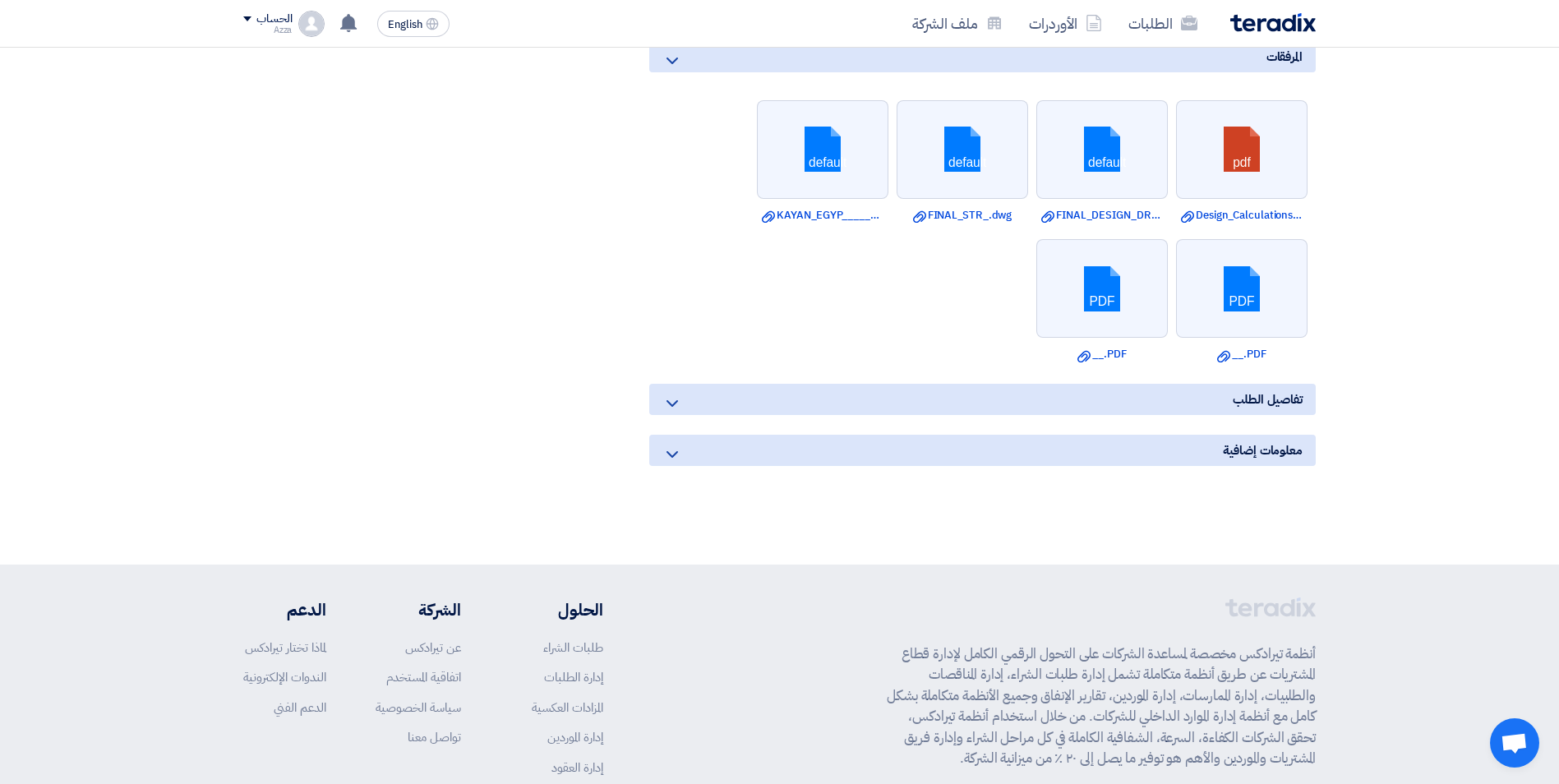
click at [676, 444] on icon at bounding box center [673, 454] width 20 height 20
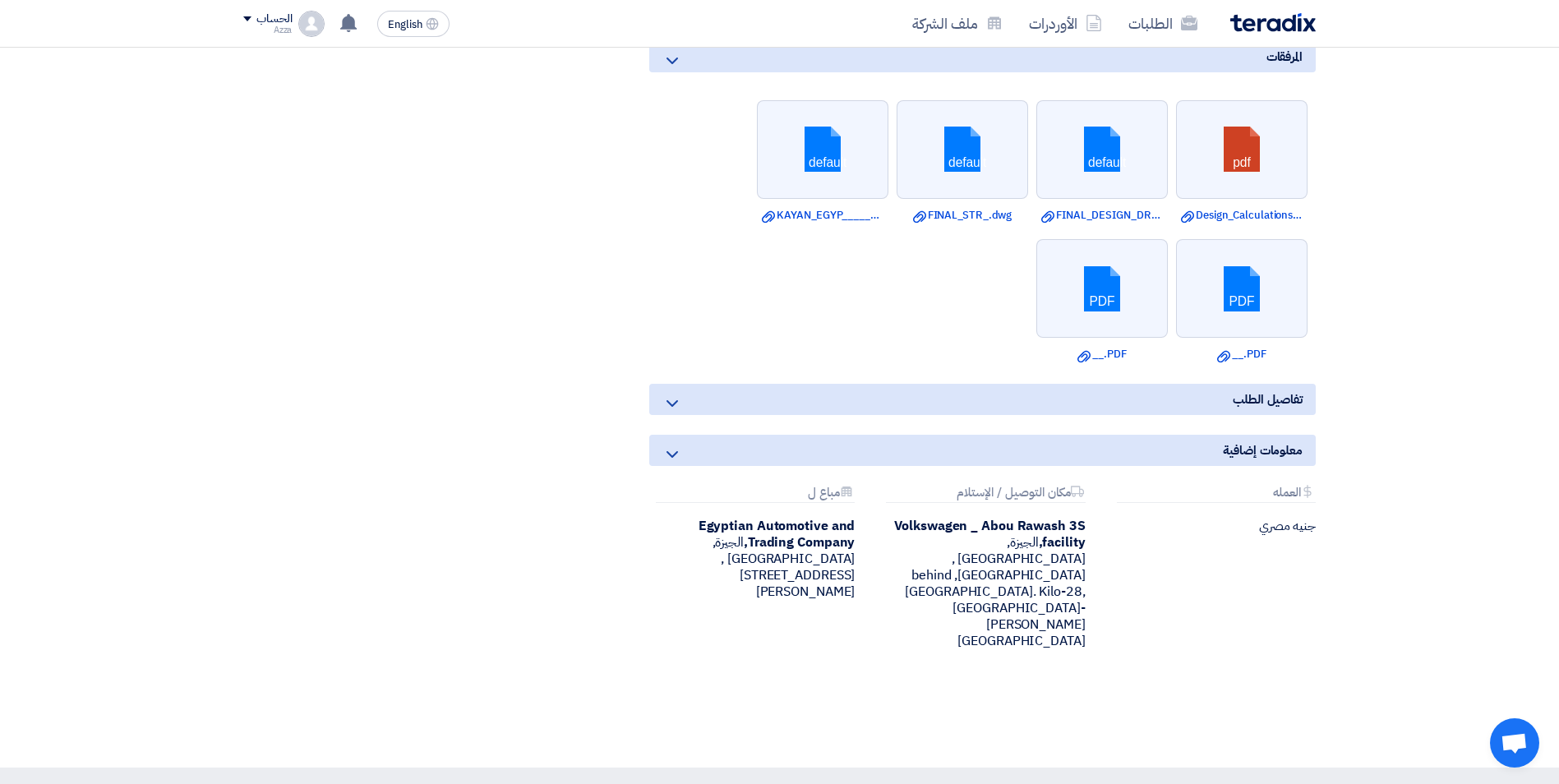
click at [677, 393] on icon at bounding box center [673, 403] width 20 height 20
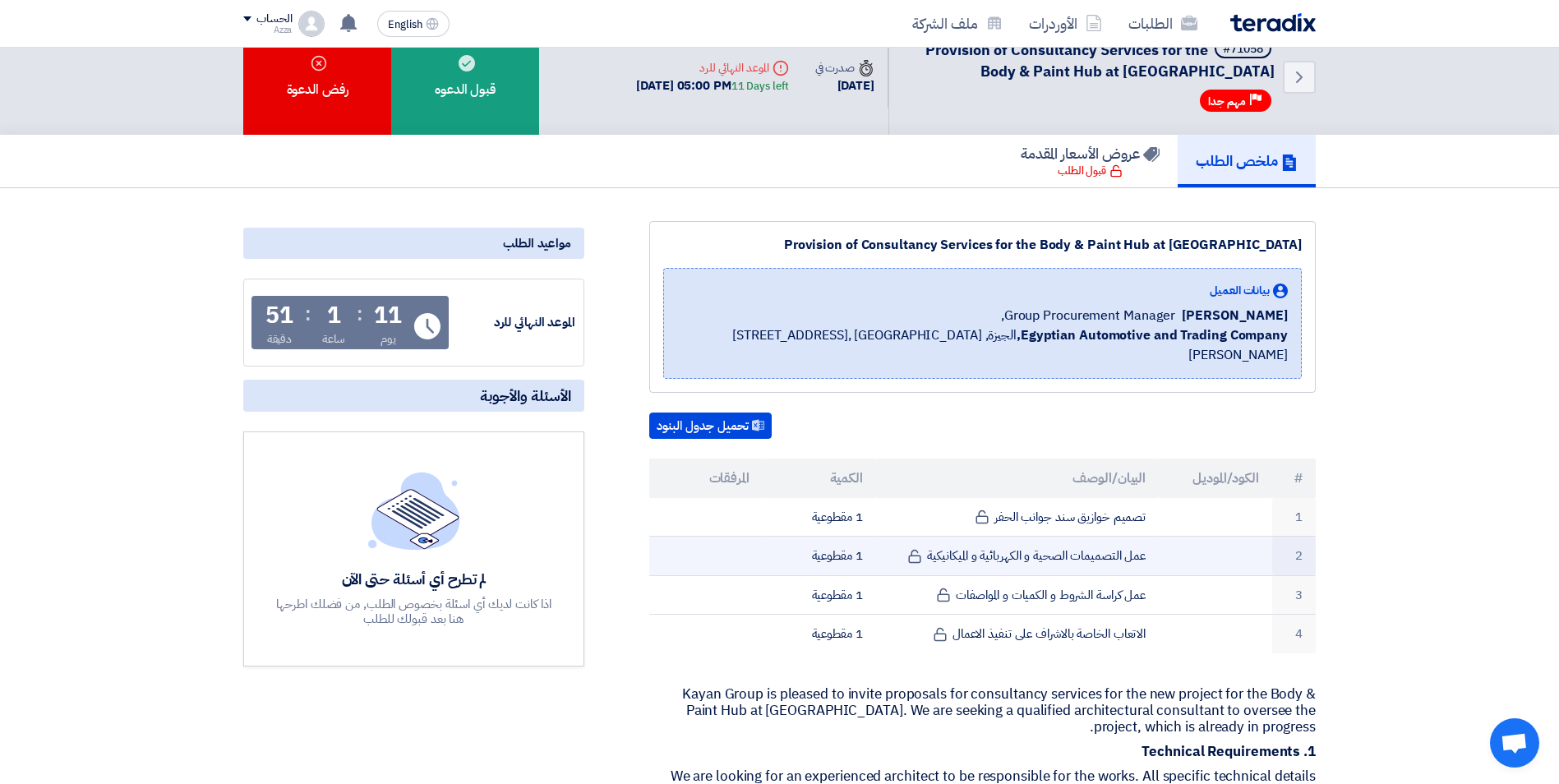
scroll to position [0, 0]
